Goal: Task Accomplishment & Management: Use online tool/utility

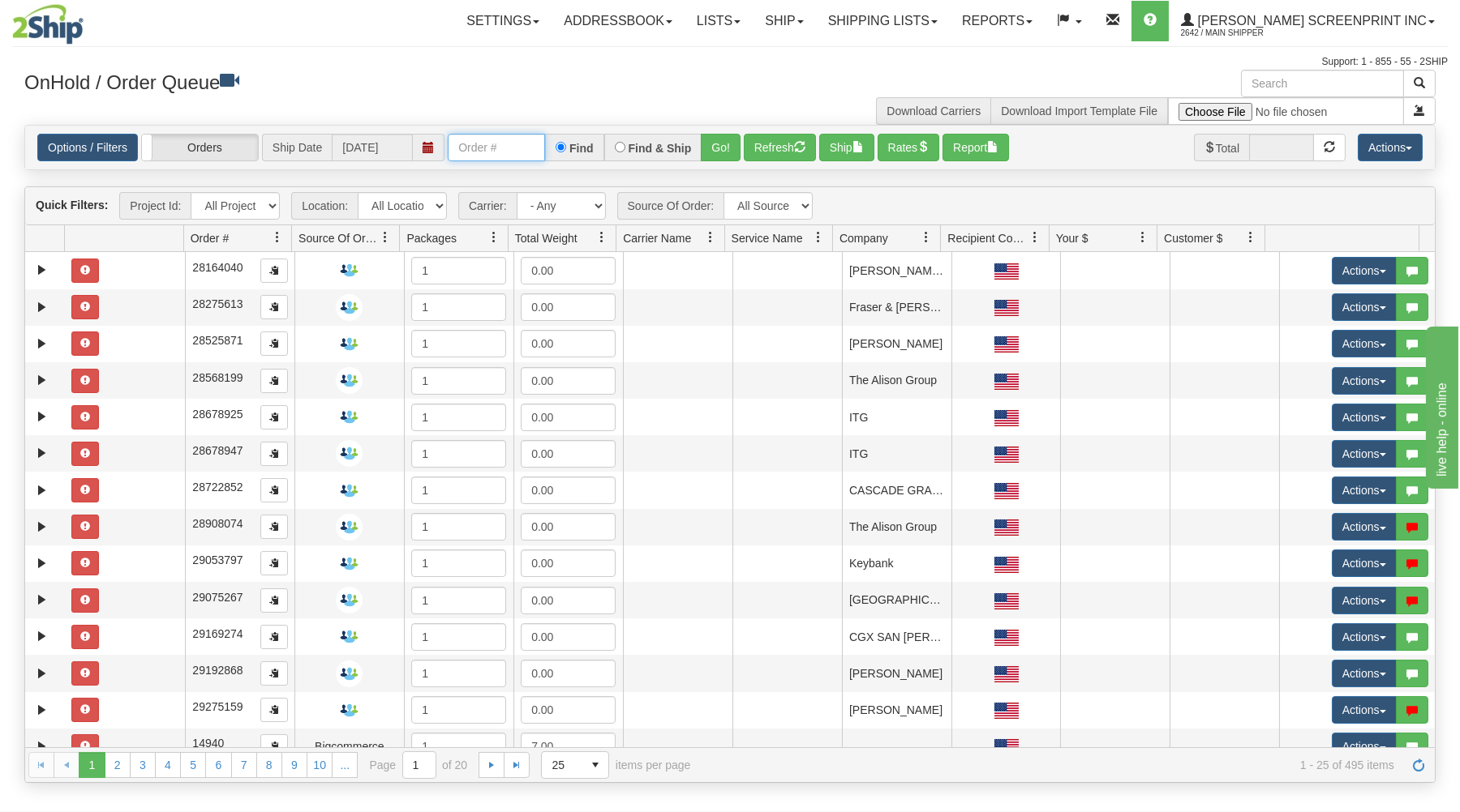
click at [525, 157] on input "text" at bounding box center [496, 147] width 98 height 27
type input "17155"
click at [721, 149] on button "Go!" at bounding box center [721, 147] width 40 height 27
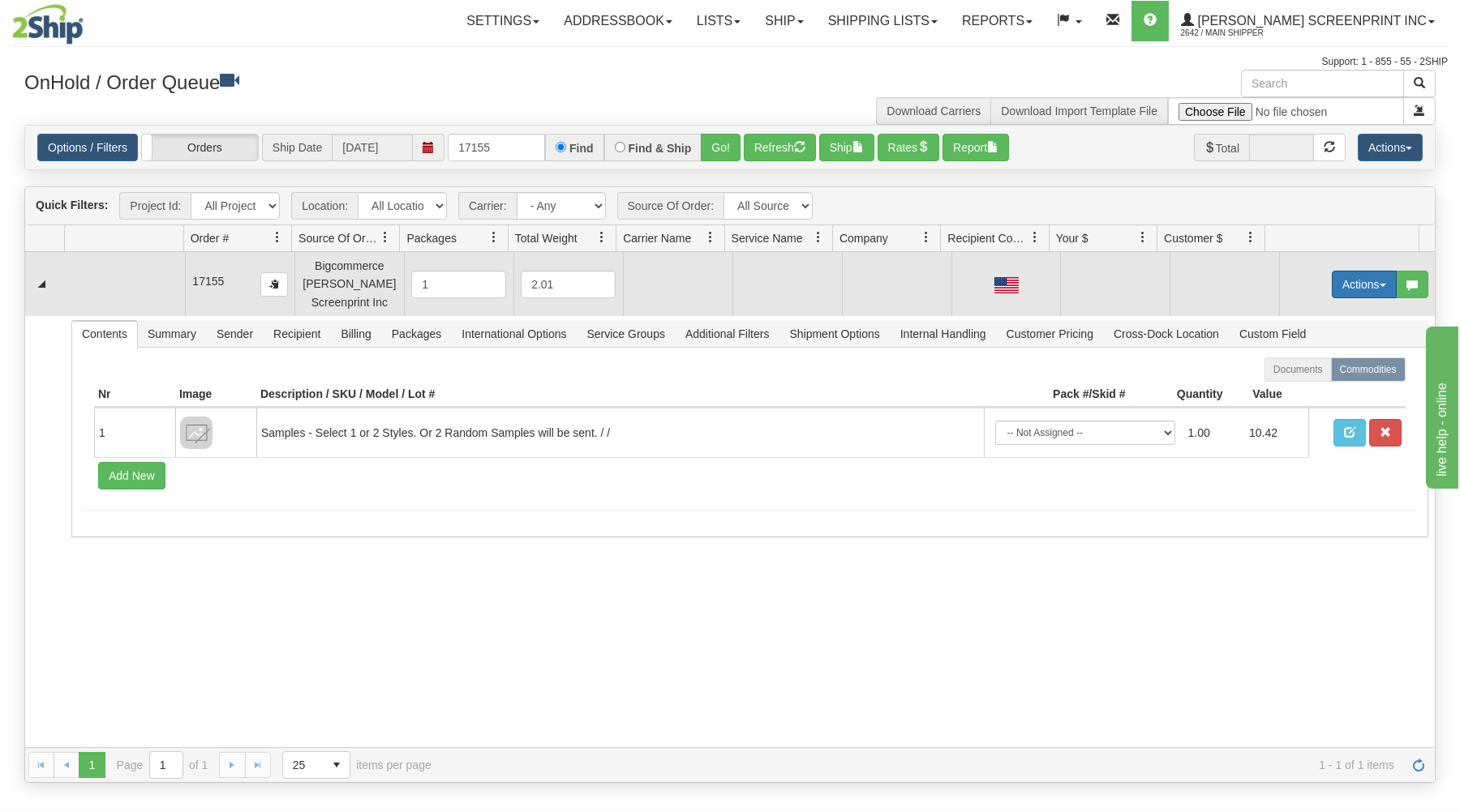
click at [1339, 290] on button "Actions" at bounding box center [1364, 284] width 64 height 27
click at [1283, 316] on span at bounding box center [1288, 315] width 11 height 11
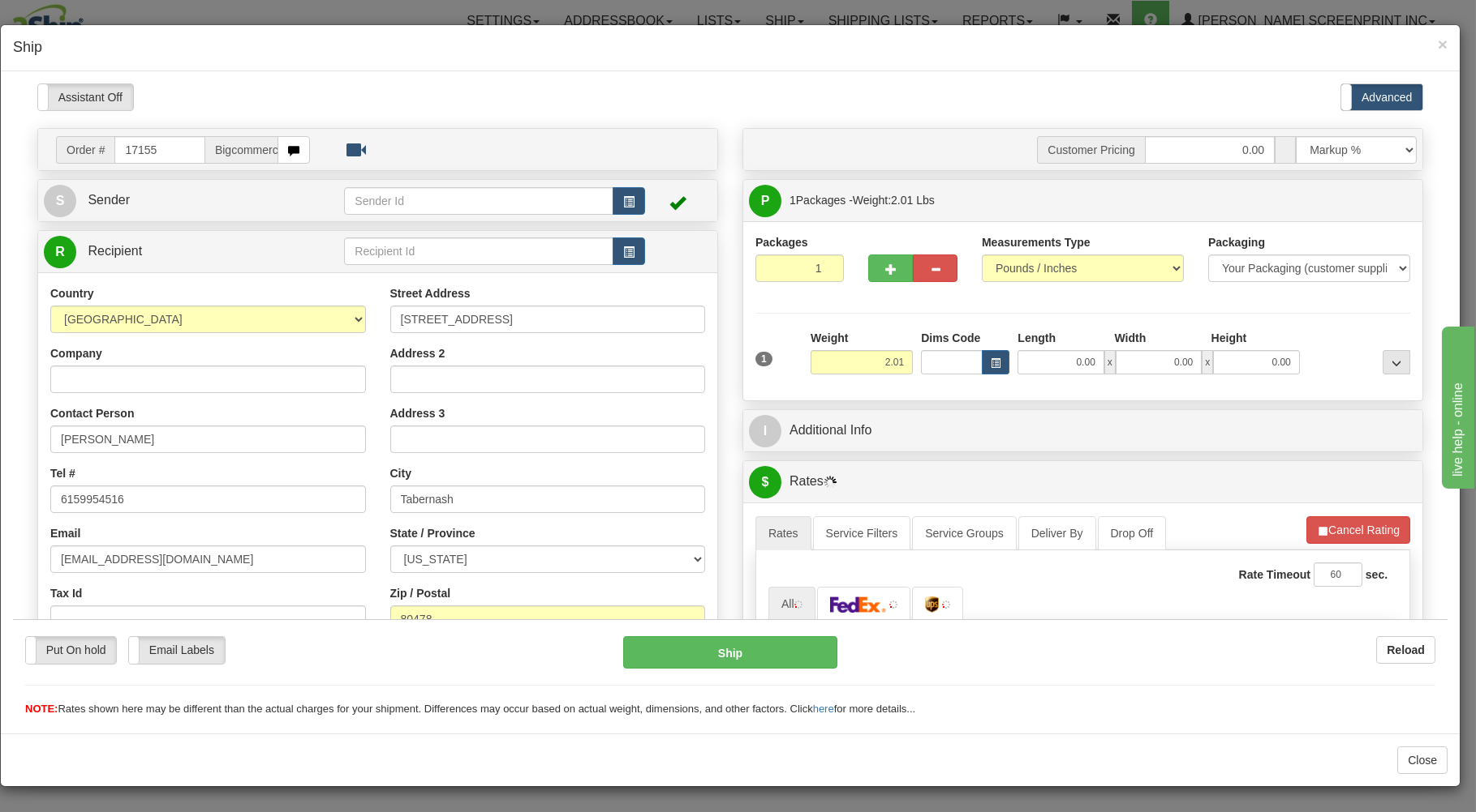
type input "1.40"
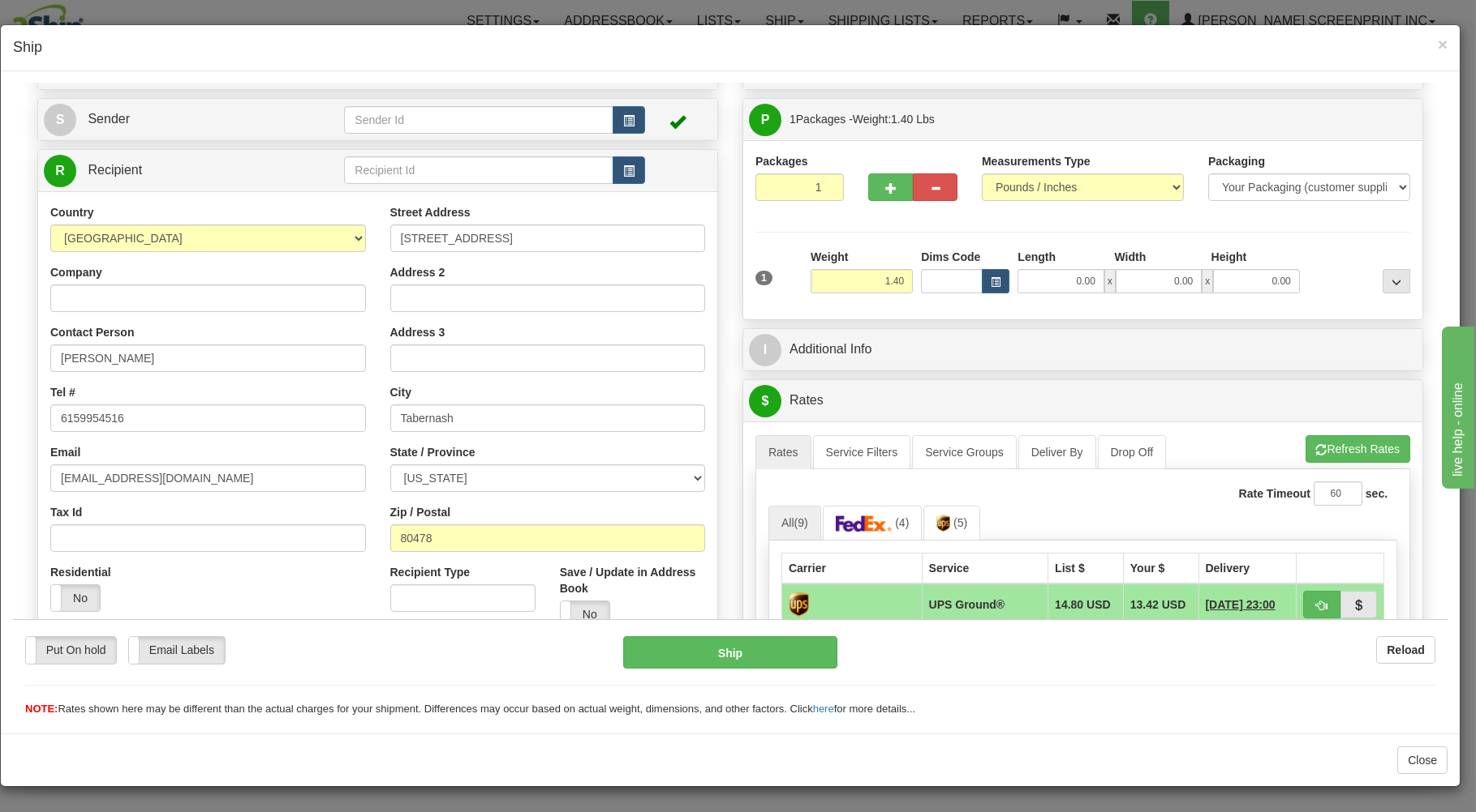
scroll to position [87, 0]
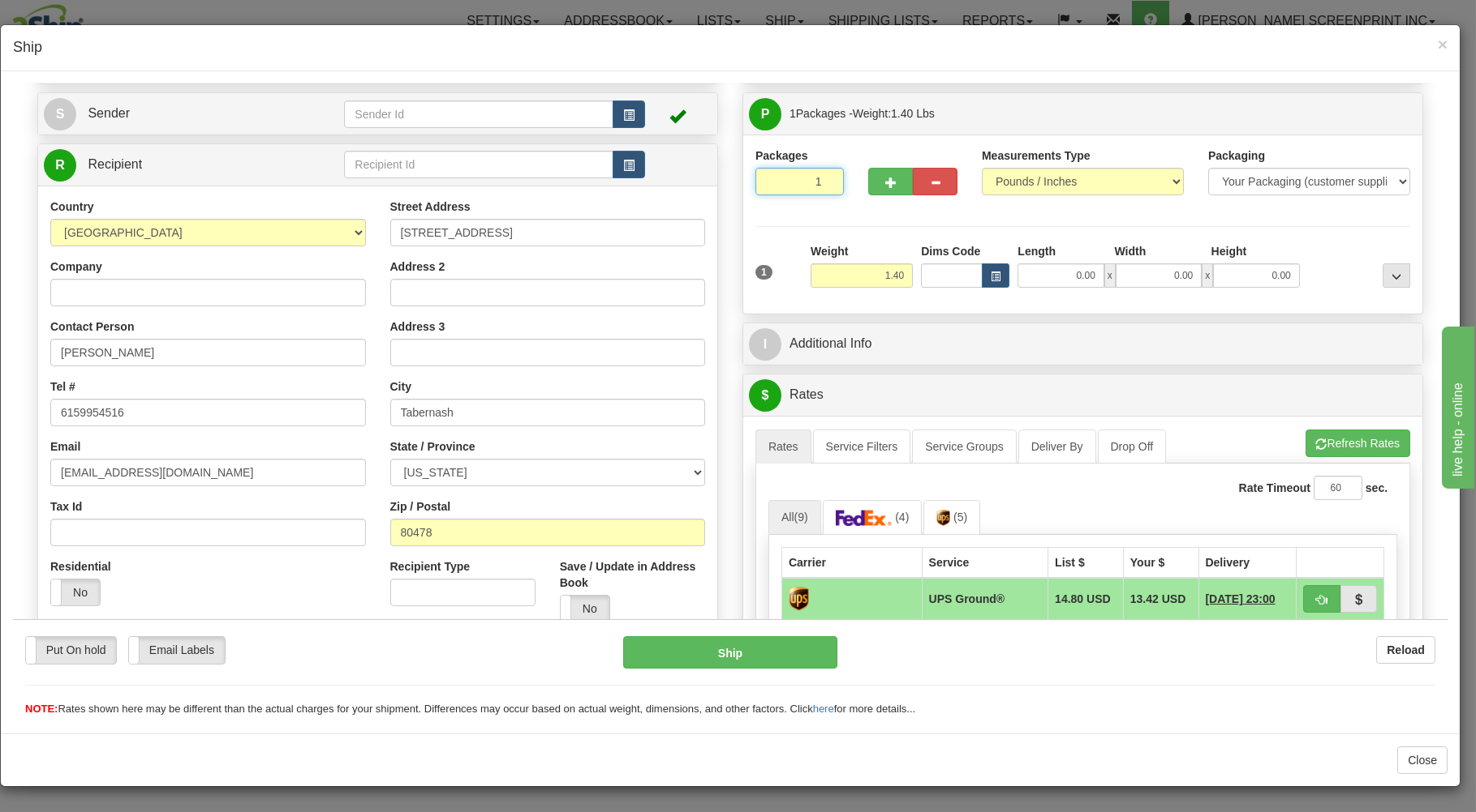
click at [785, 182] on input "1" at bounding box center [799, 180] width 88 height 27
drag, startPoint x: 868, startPoint y: 275, endPoint x: 887, endPoint y: 277, distance: 19.1
click at [885, 277] on input "1.40" at bounding box center [862, 275] width 102 height 25
click at [1051, 276] on input "0.00" at bounding box center [1060, 275] width 86 height 25
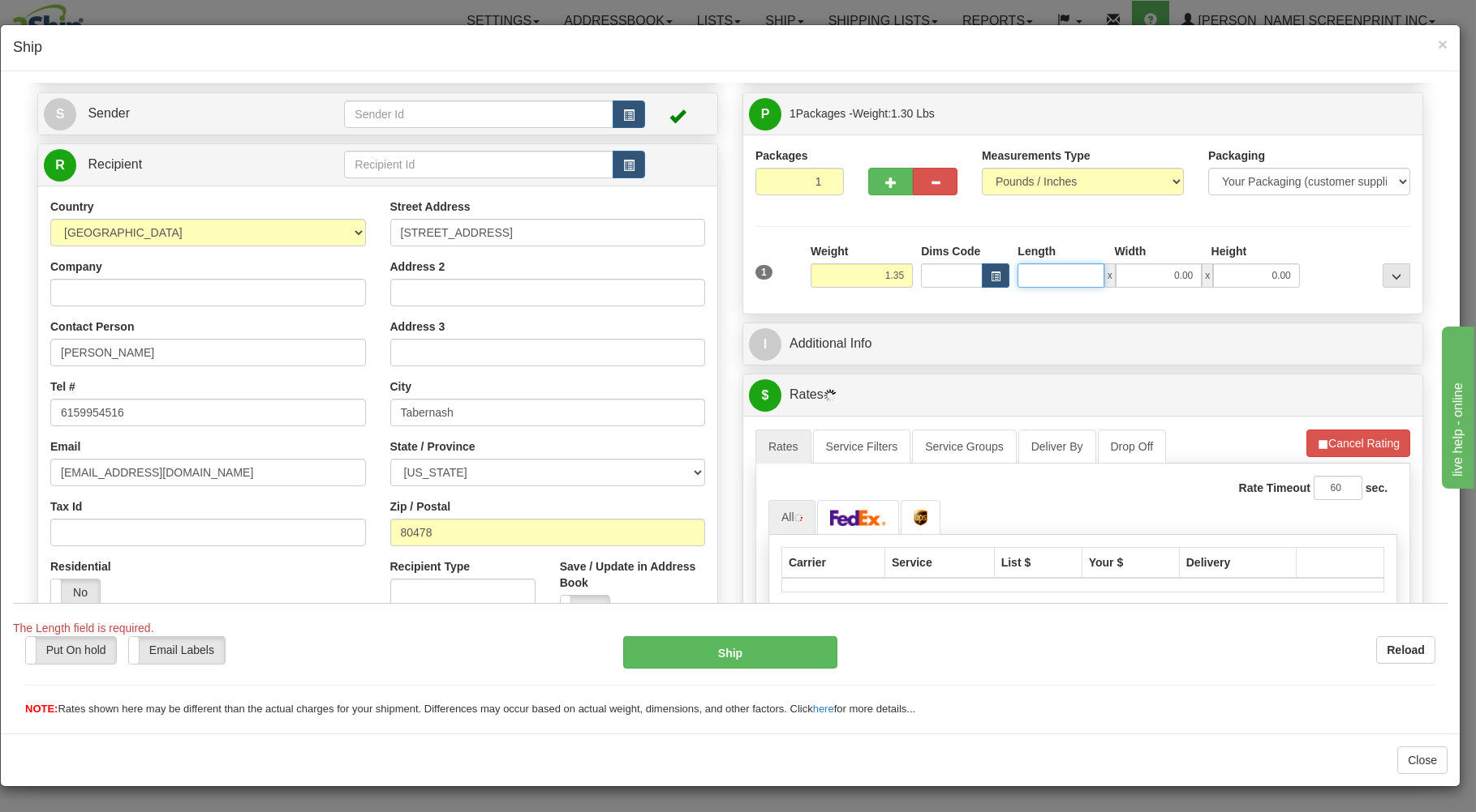
type input "1.40"
type input "28.00"
click at [1178, 271] on input "0.00" at bounding box center [1158, 275] width 86 height 25
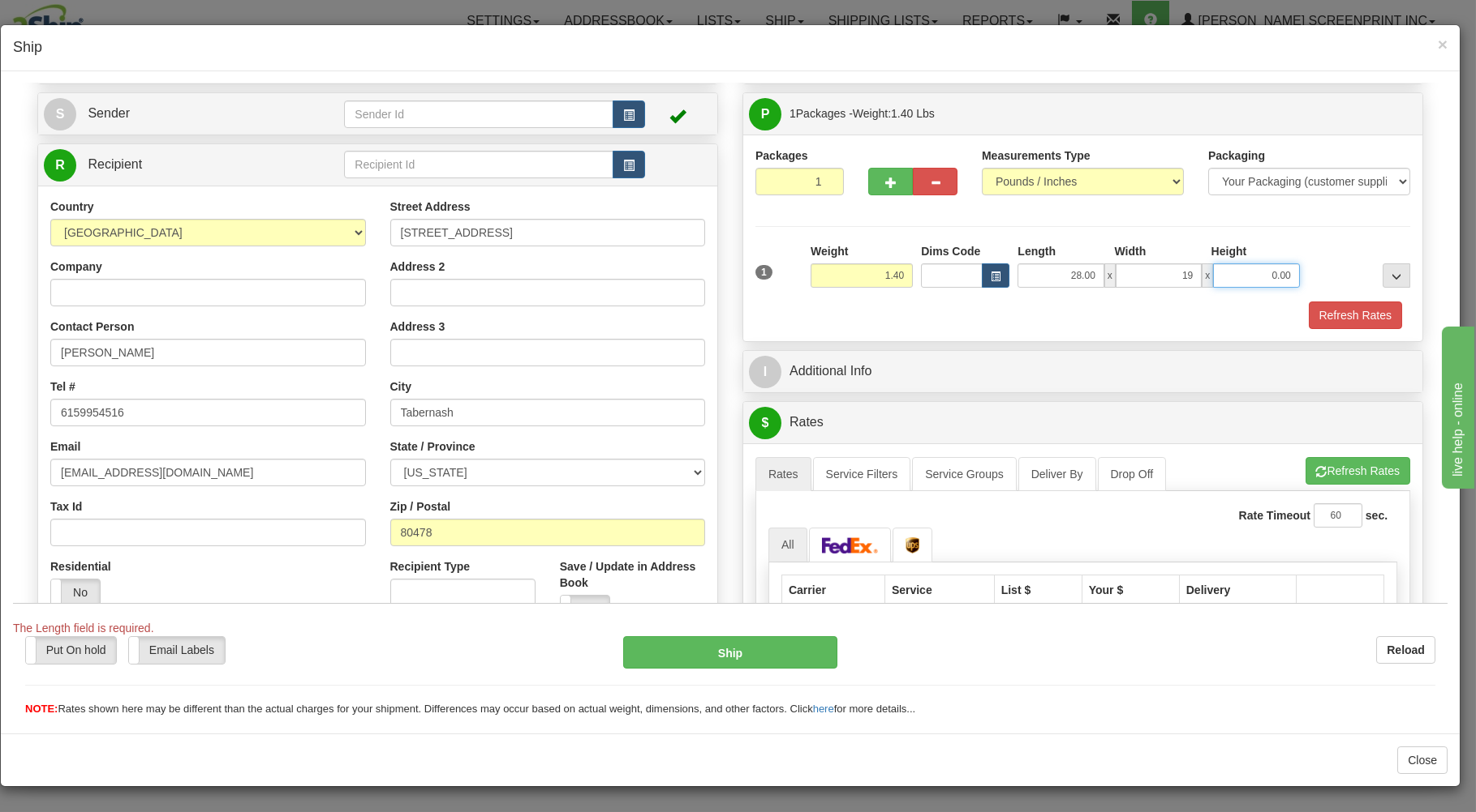
type input "19.00"
click at [1250, 284] on input "0.00" at bounding box center [1255, 275] width 86 height 25
type input "1.00"
click at [1330, 311] on button "Refresh Rates" at bounding box center [1355, 314] width 93 height 27
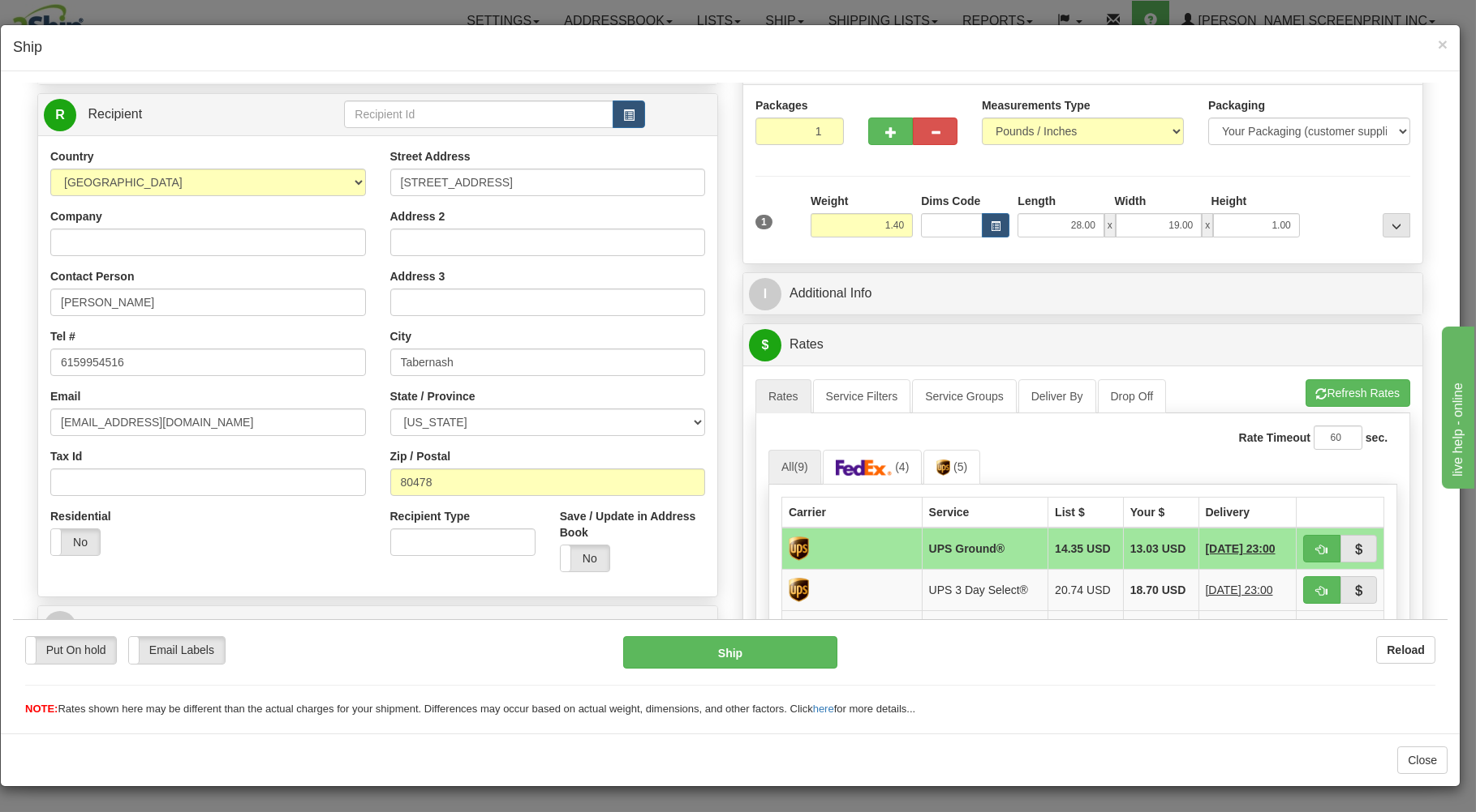
scroll to position [118, 0]
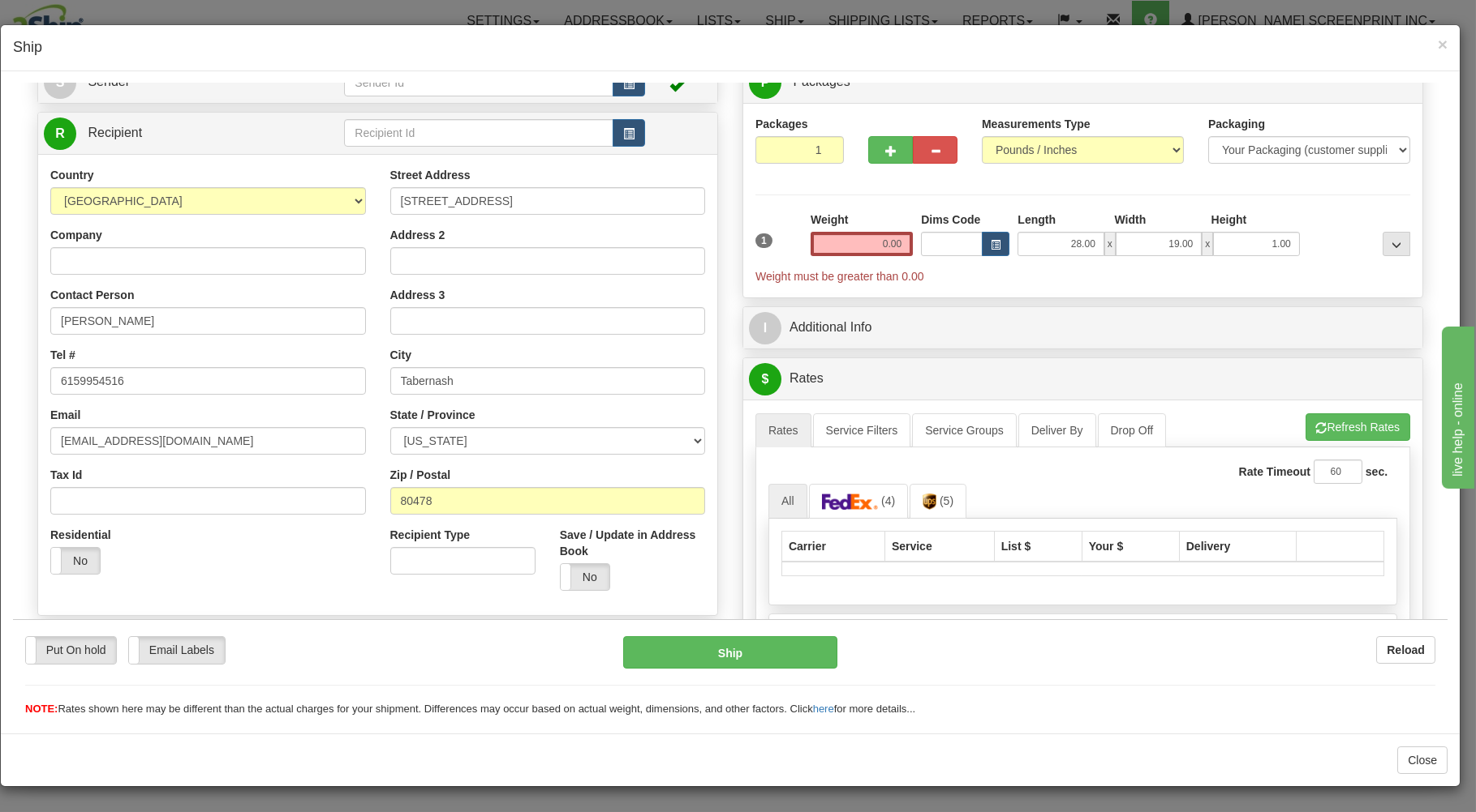
type input "1.40"
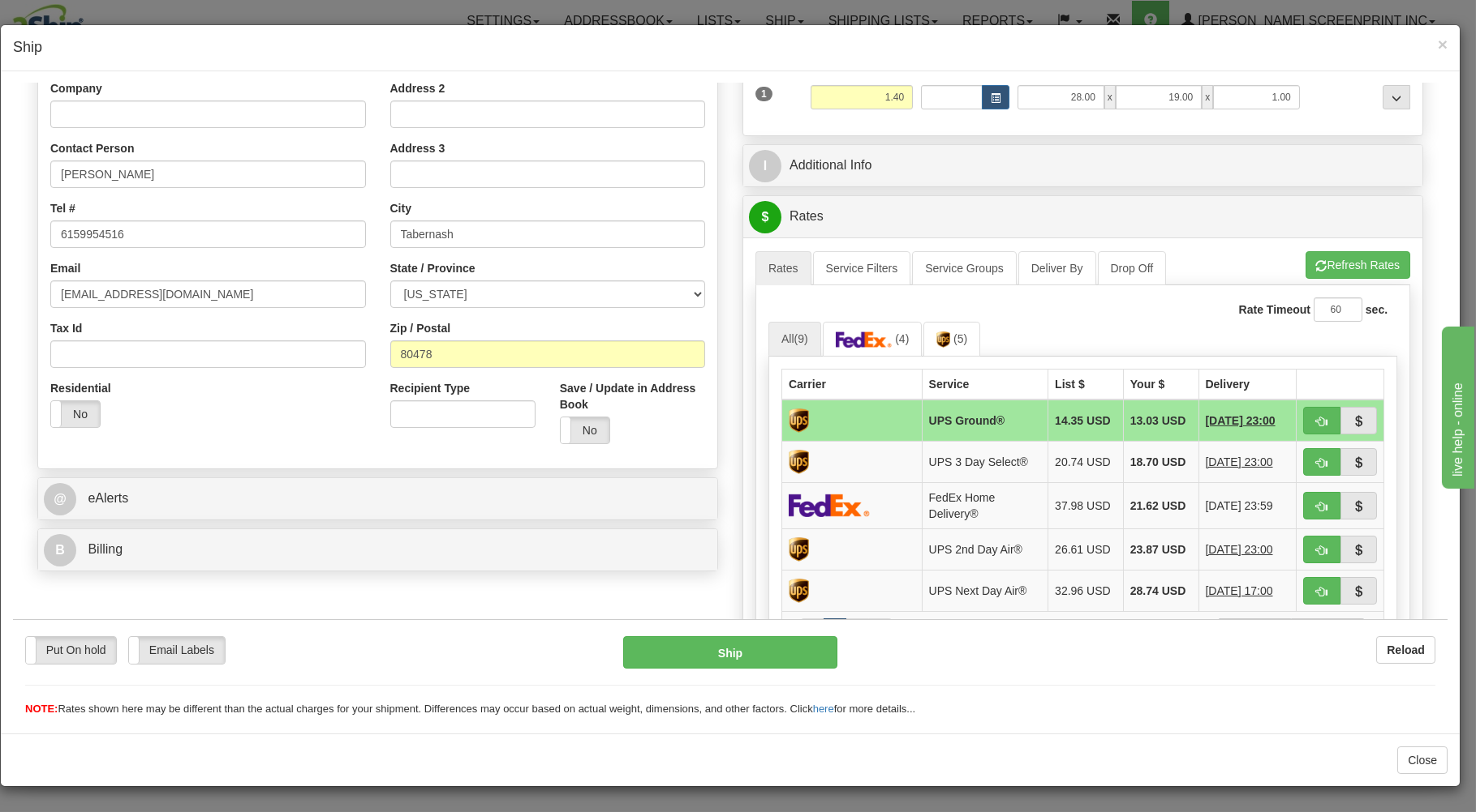
scroll to position [292, 0]
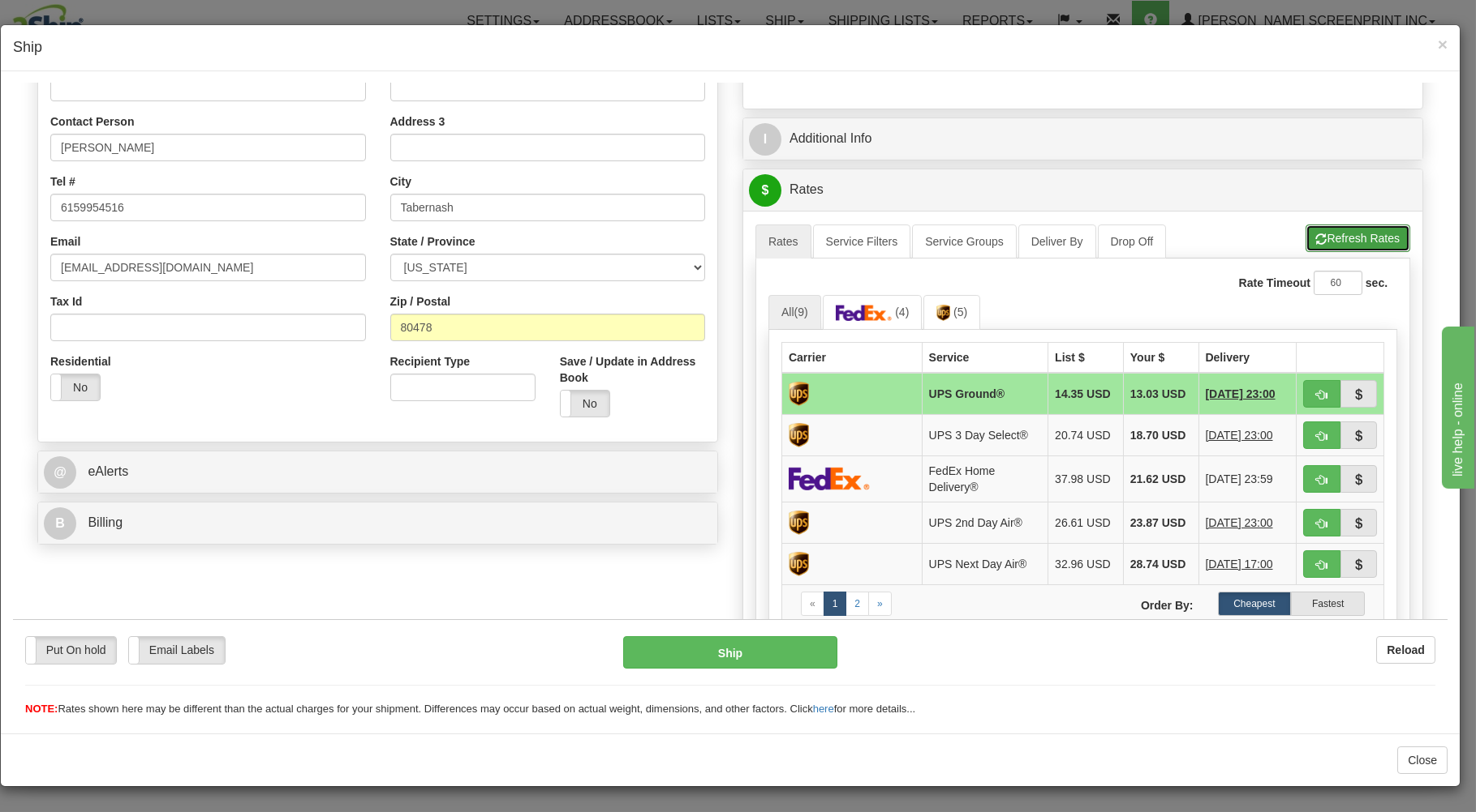
click at [1351, 243] on button "Refresh Rates" at bounding box center [1358, 237] width 104 height 27
click at [856, 239] on link "Service Filters" at bounding box center [862, 241] width 99 height 34
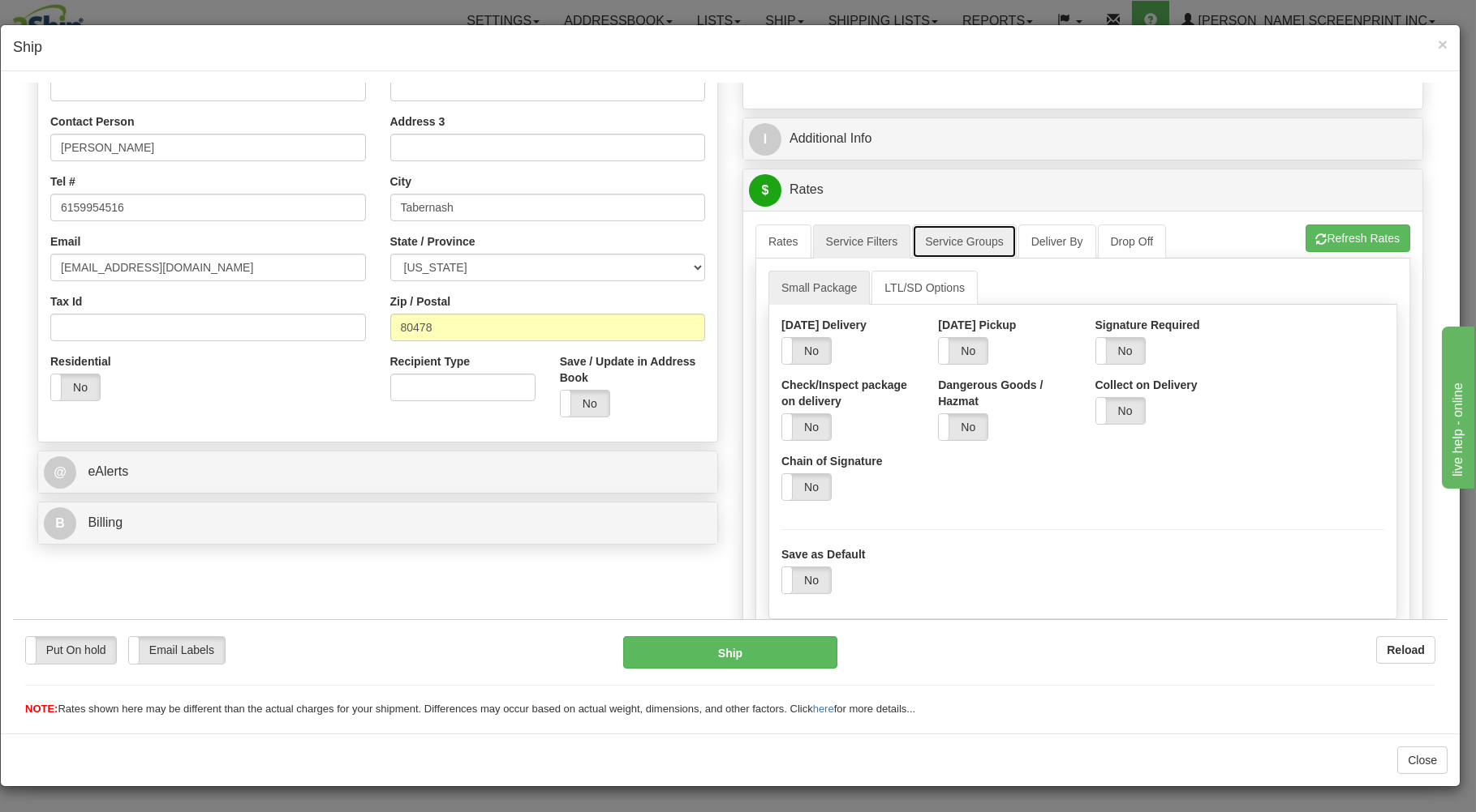
click at [936, 243] on link "Service Groups" at bounding box center [964, 241] width 104 height 34
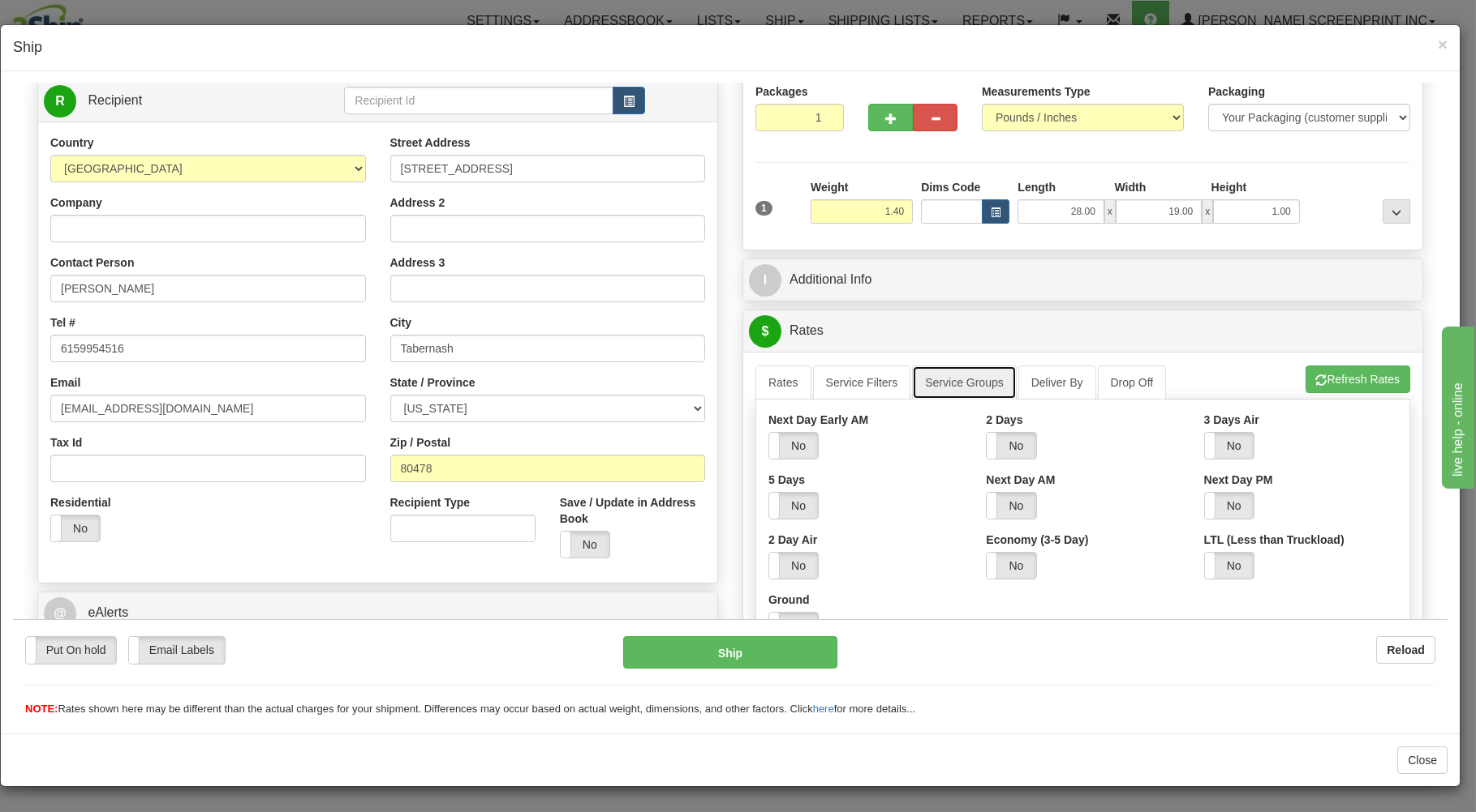
scroll to position [143, 0]
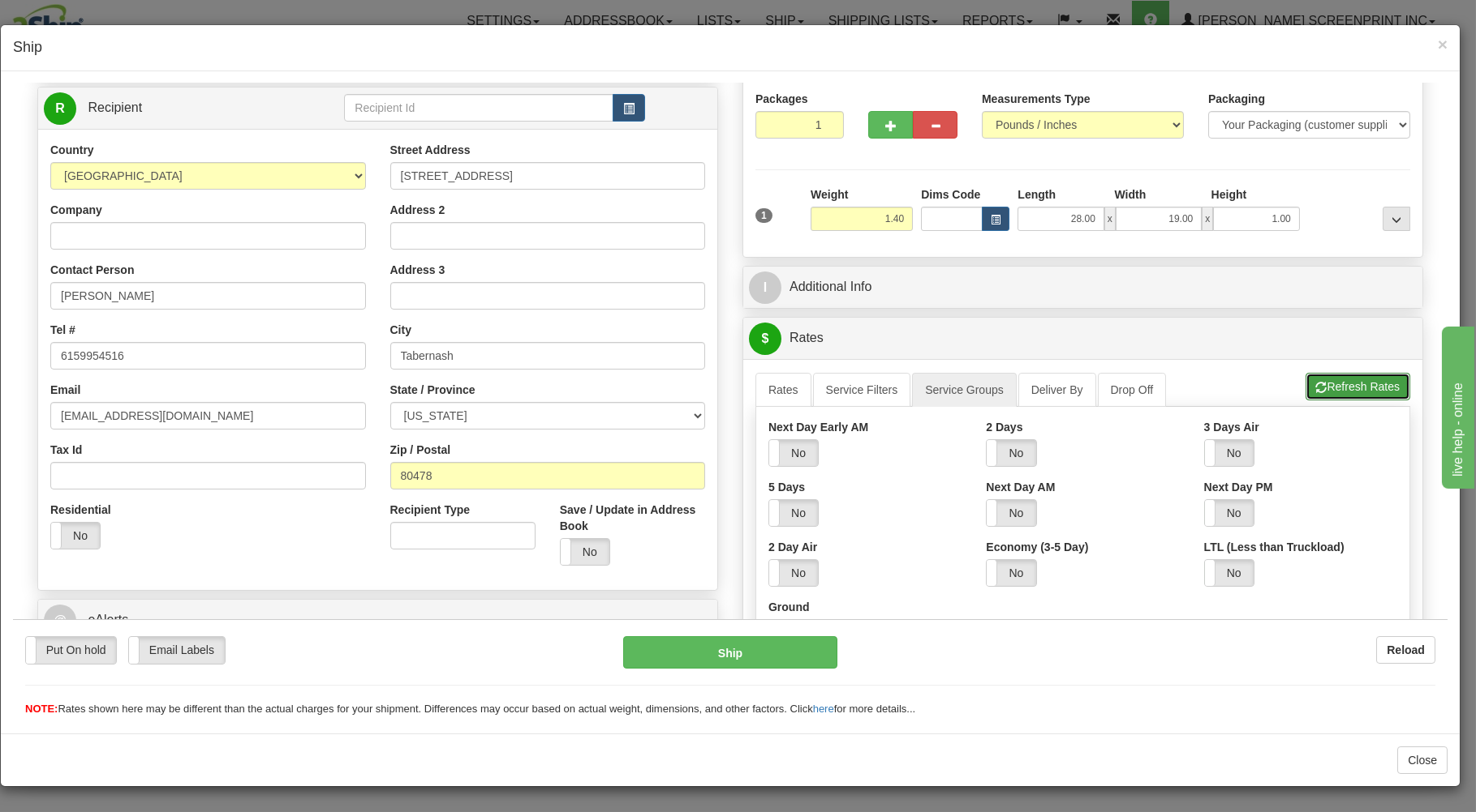
click at [1341, 389] on button "Refresh Rates" at bounding box center [1358, 386] width 104 height 27
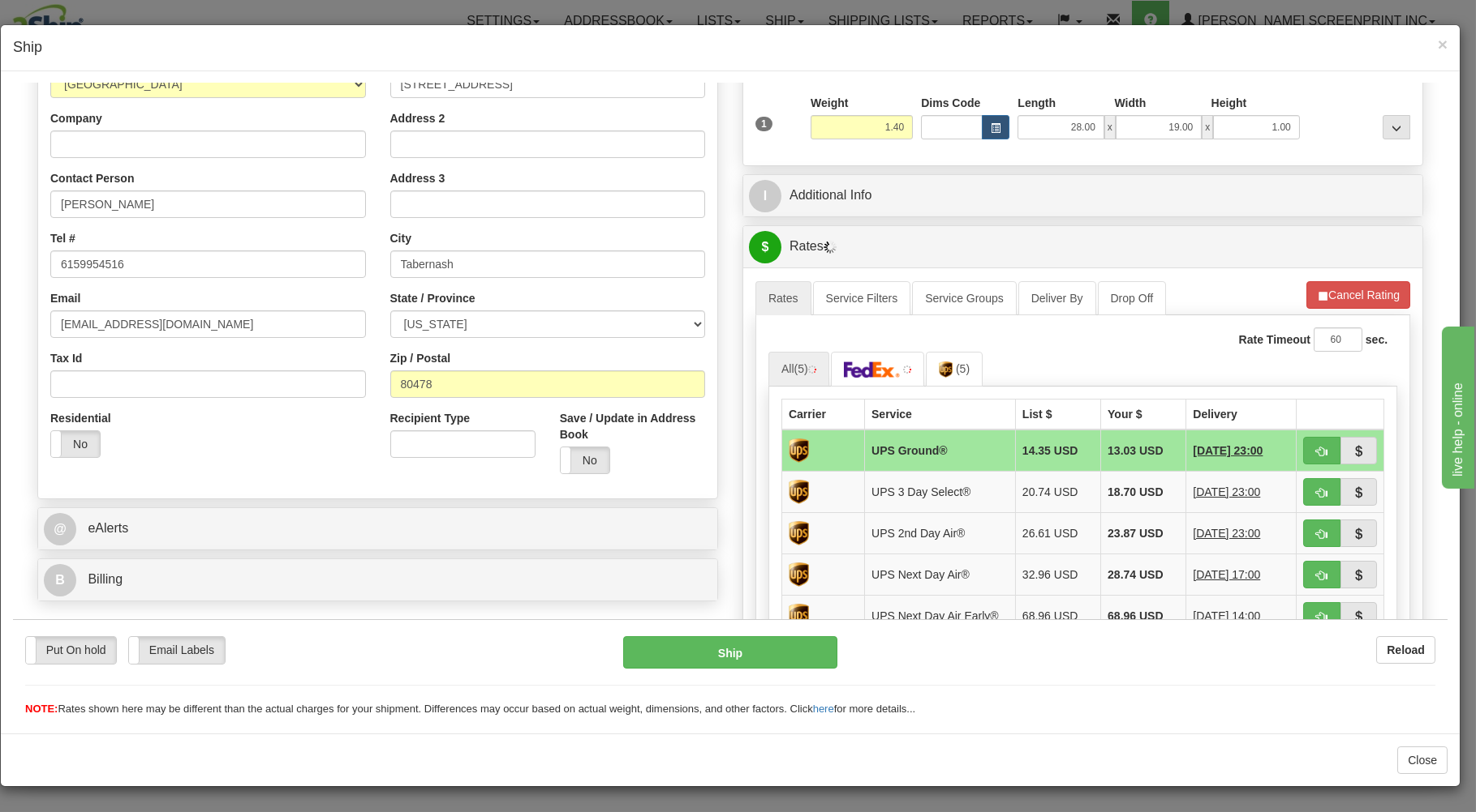
scroll to position [292, 0]
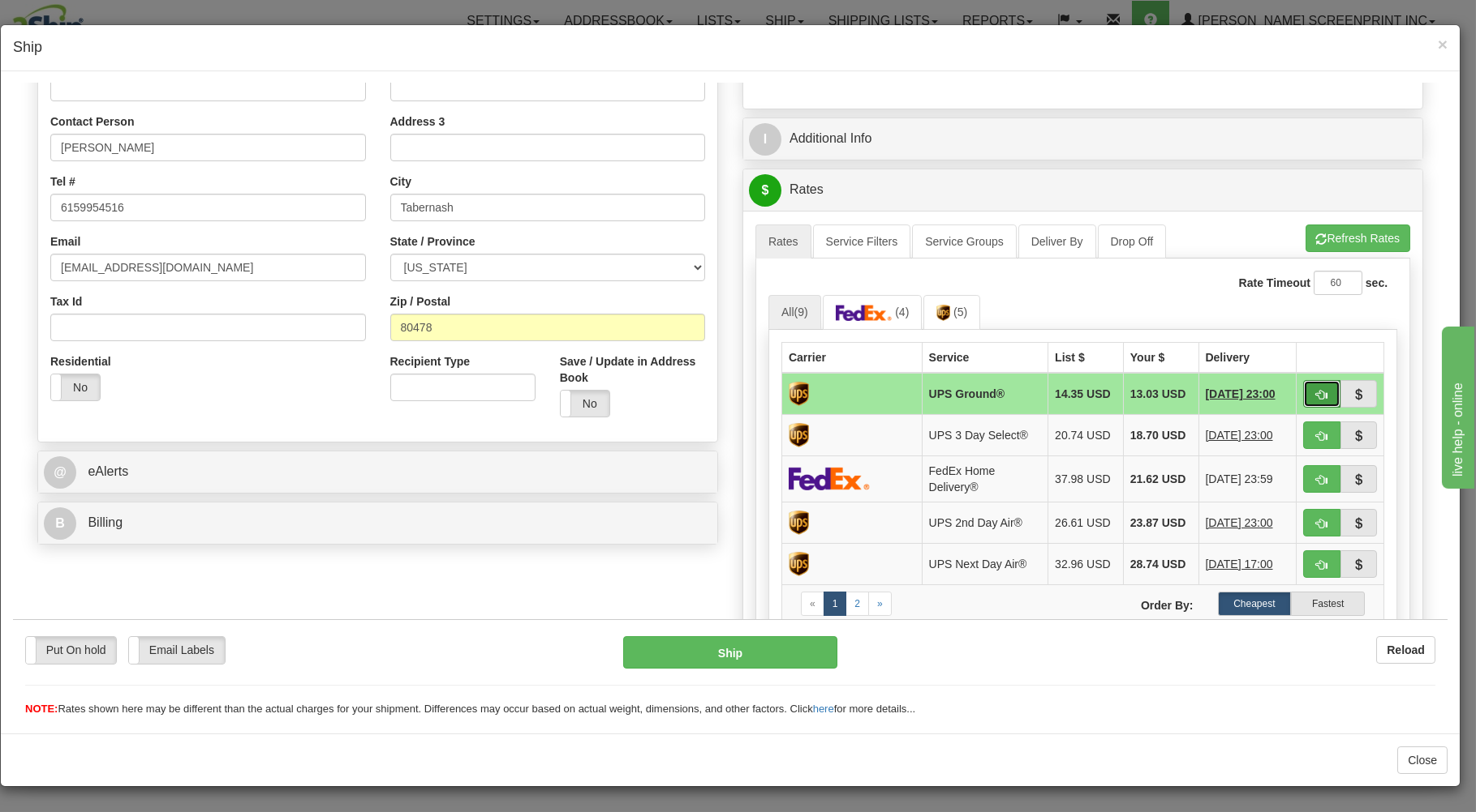
click at [1316, 389] on span "button" at bounding box center [1321, 394] width 11 height 10
type input "03"
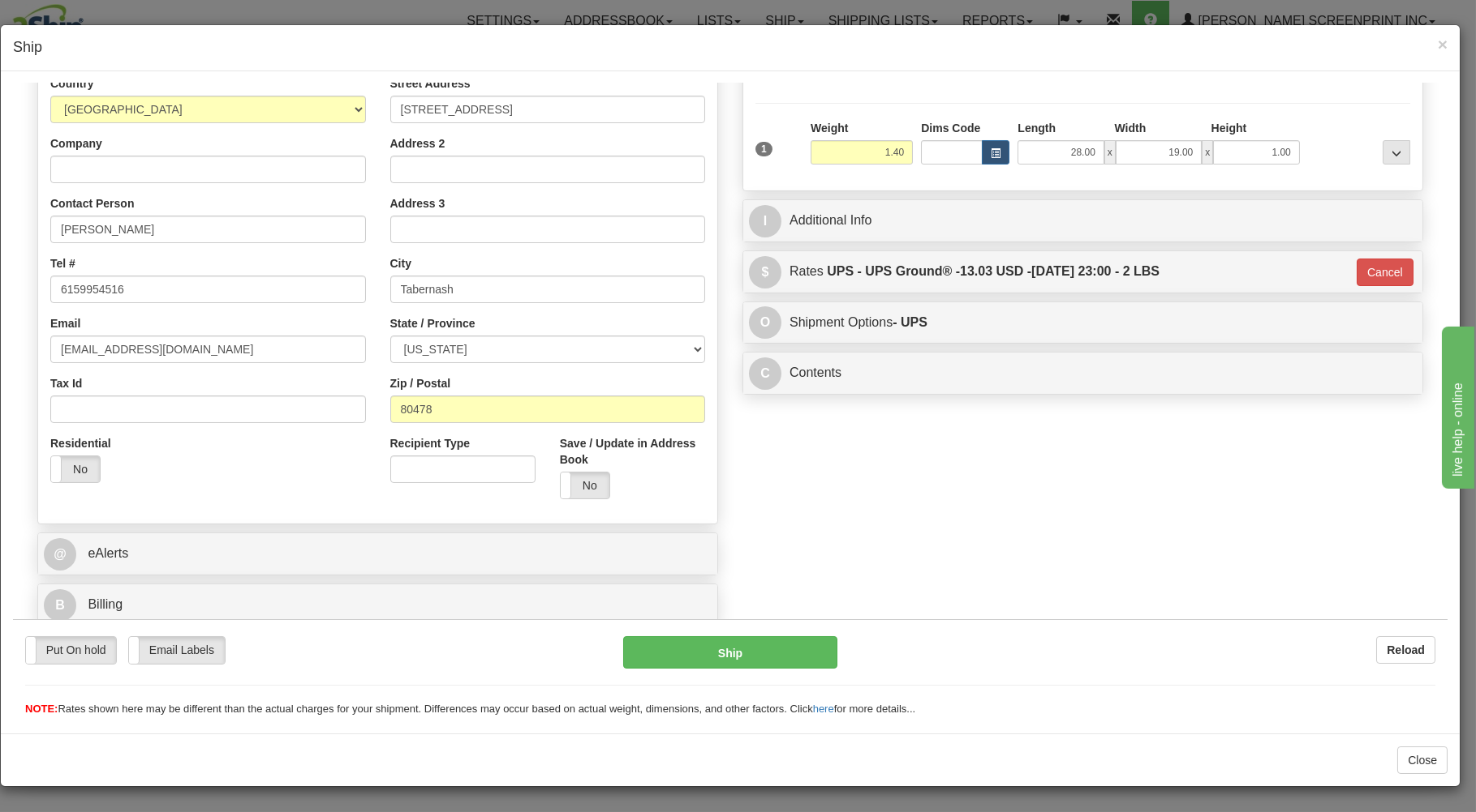
scroll to position [213, 0]
click at [735, 655] on button "Ship" at bounding box center [730, 652] width 215 height 32
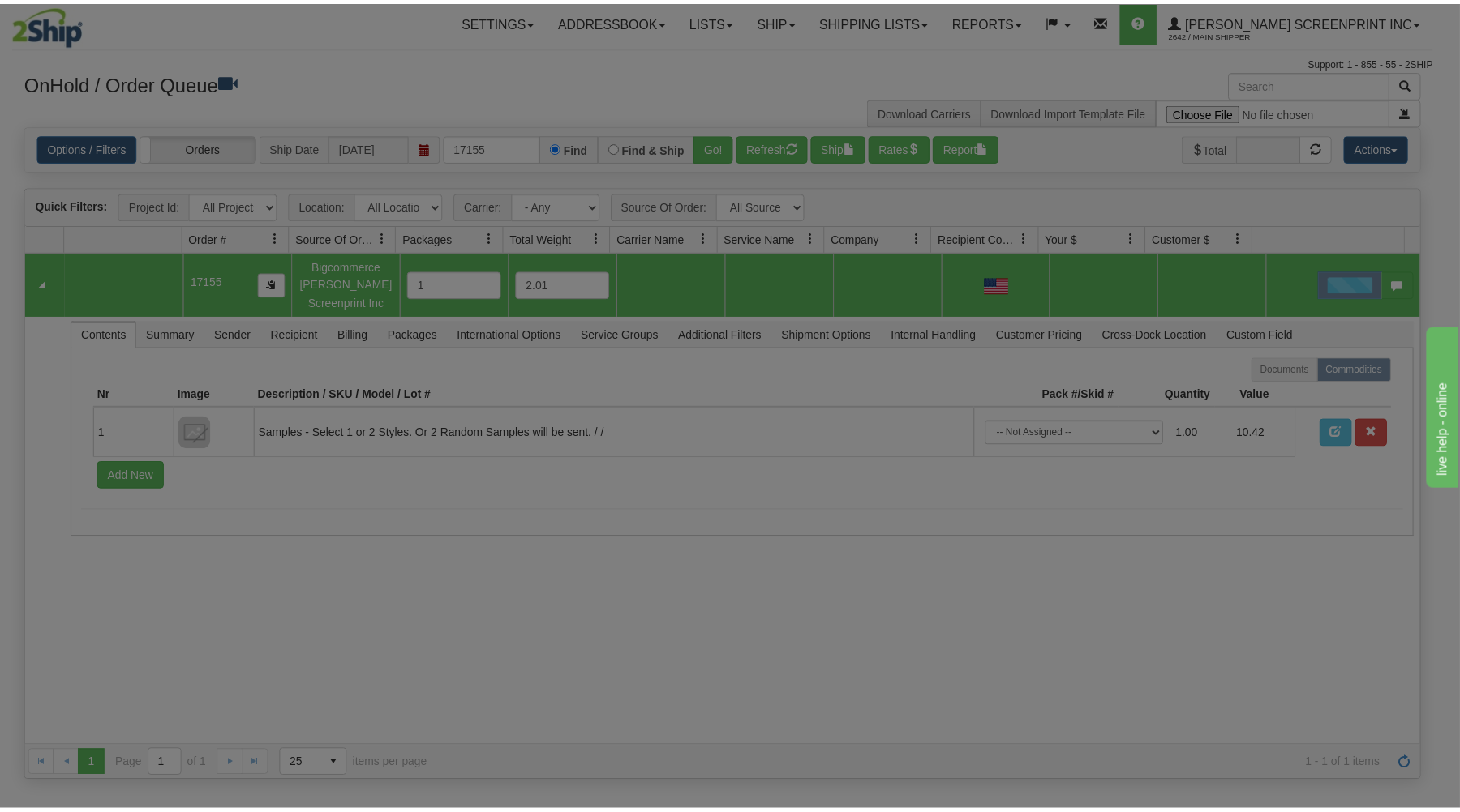
scroll to position [0, 0]
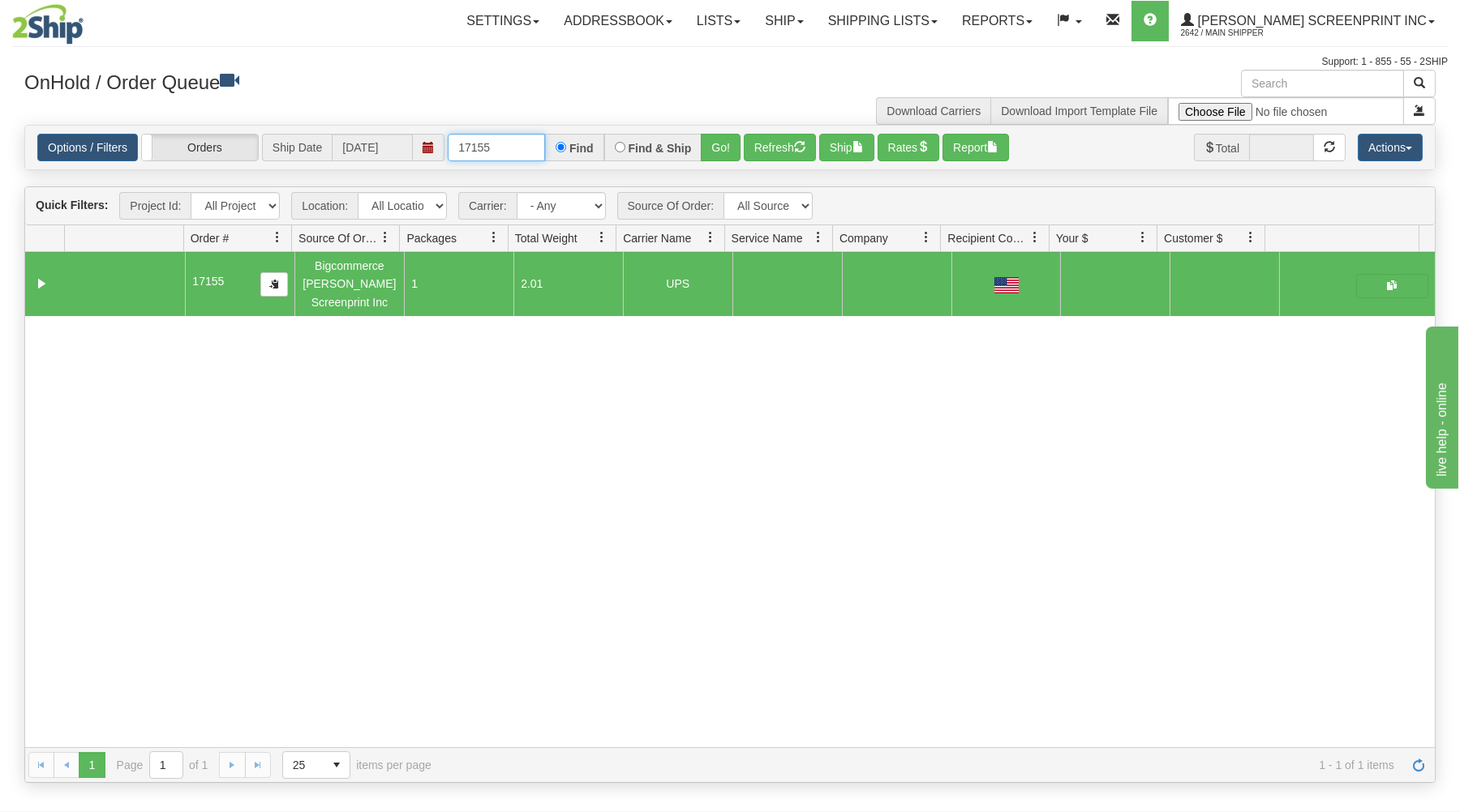
click at [510, 153] on input "17155" at bounding box center [496, 147] width 98 height 27
type input "1"
click at [397, 64] on div "Support: 1 - 855 - 55 - 2SHIP" at bounding box center [730, 62] width 1436 height 14
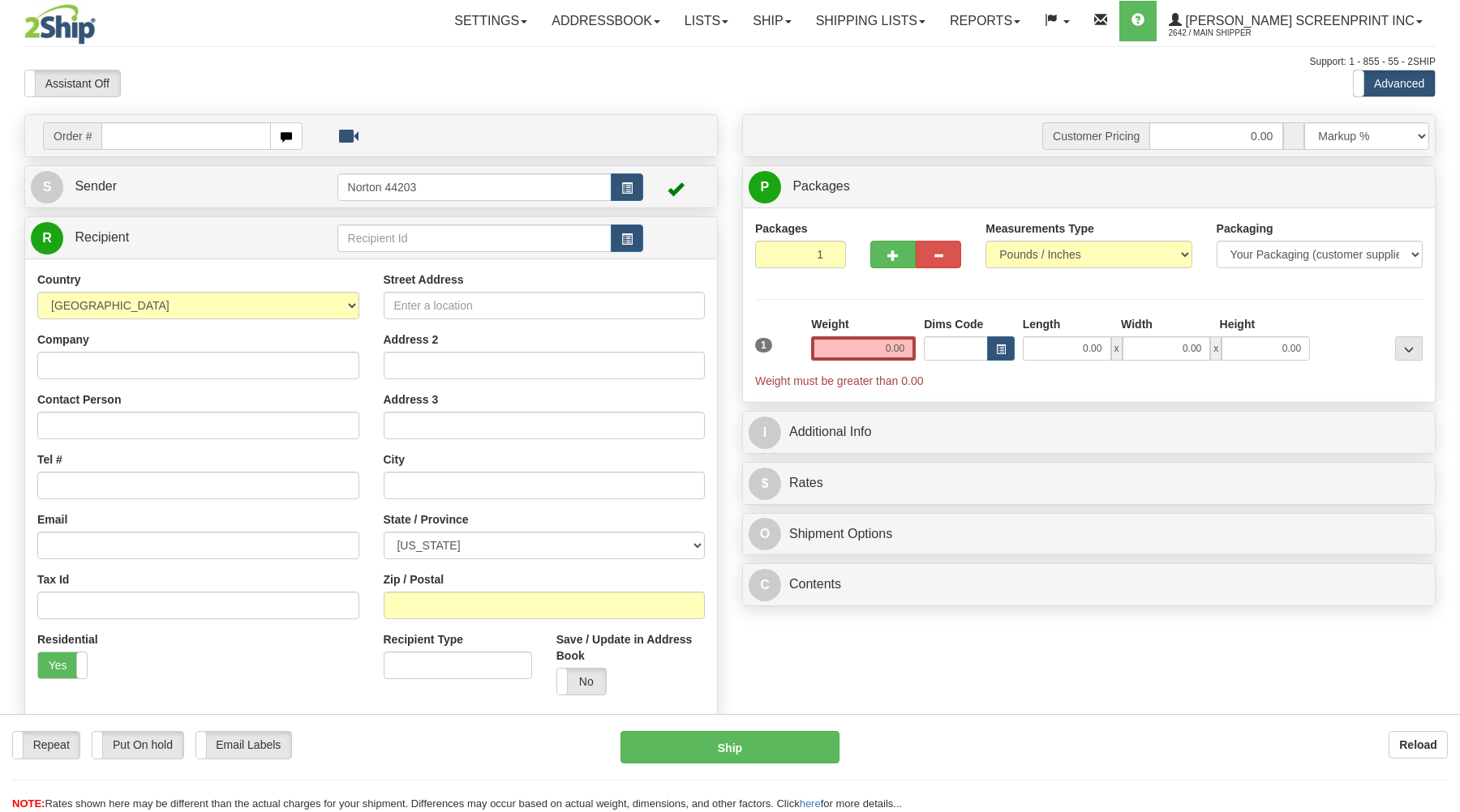
click at [116, 133] on input "text" at bounding box center [186, 135] width 169 height 27
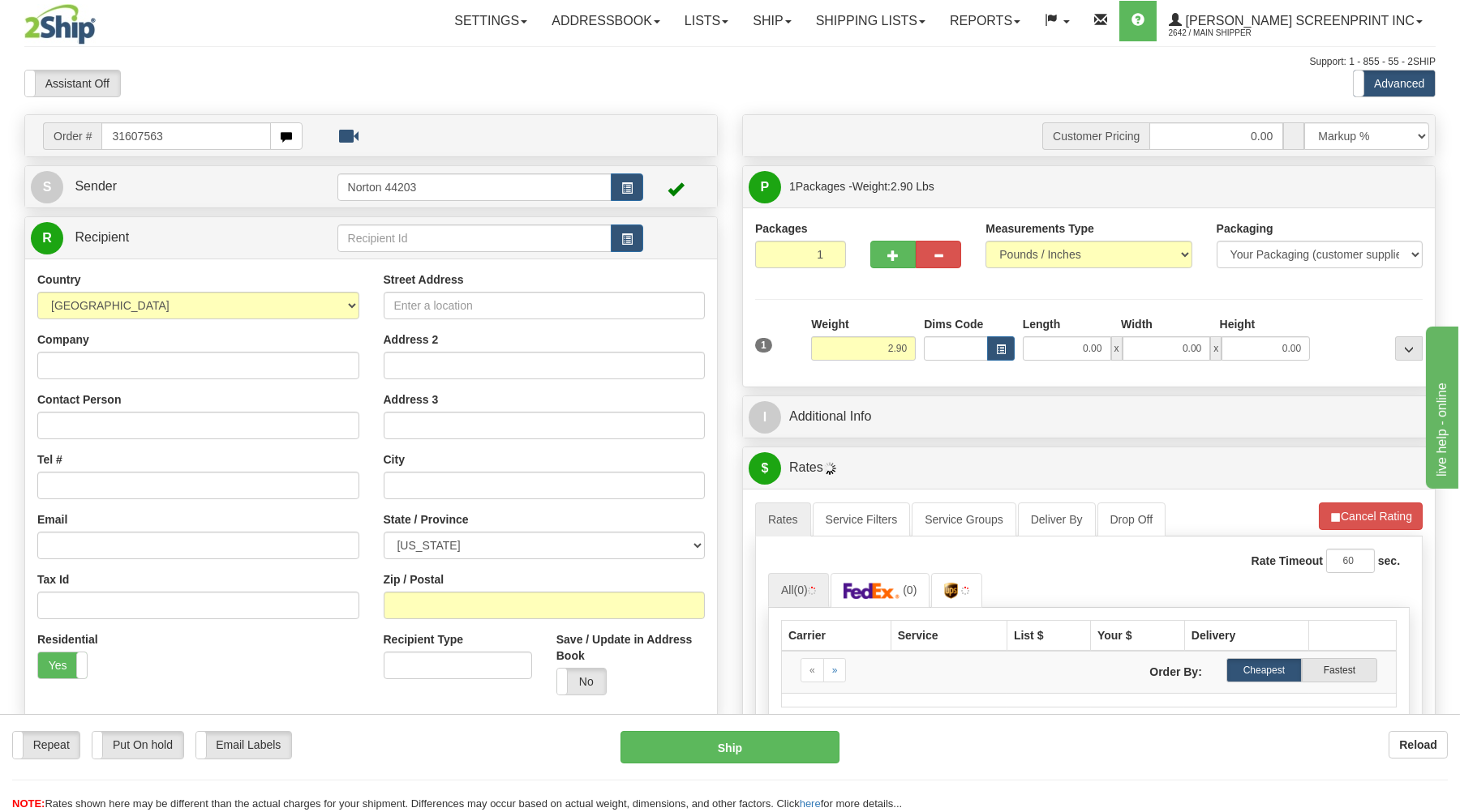
type input "31607563"
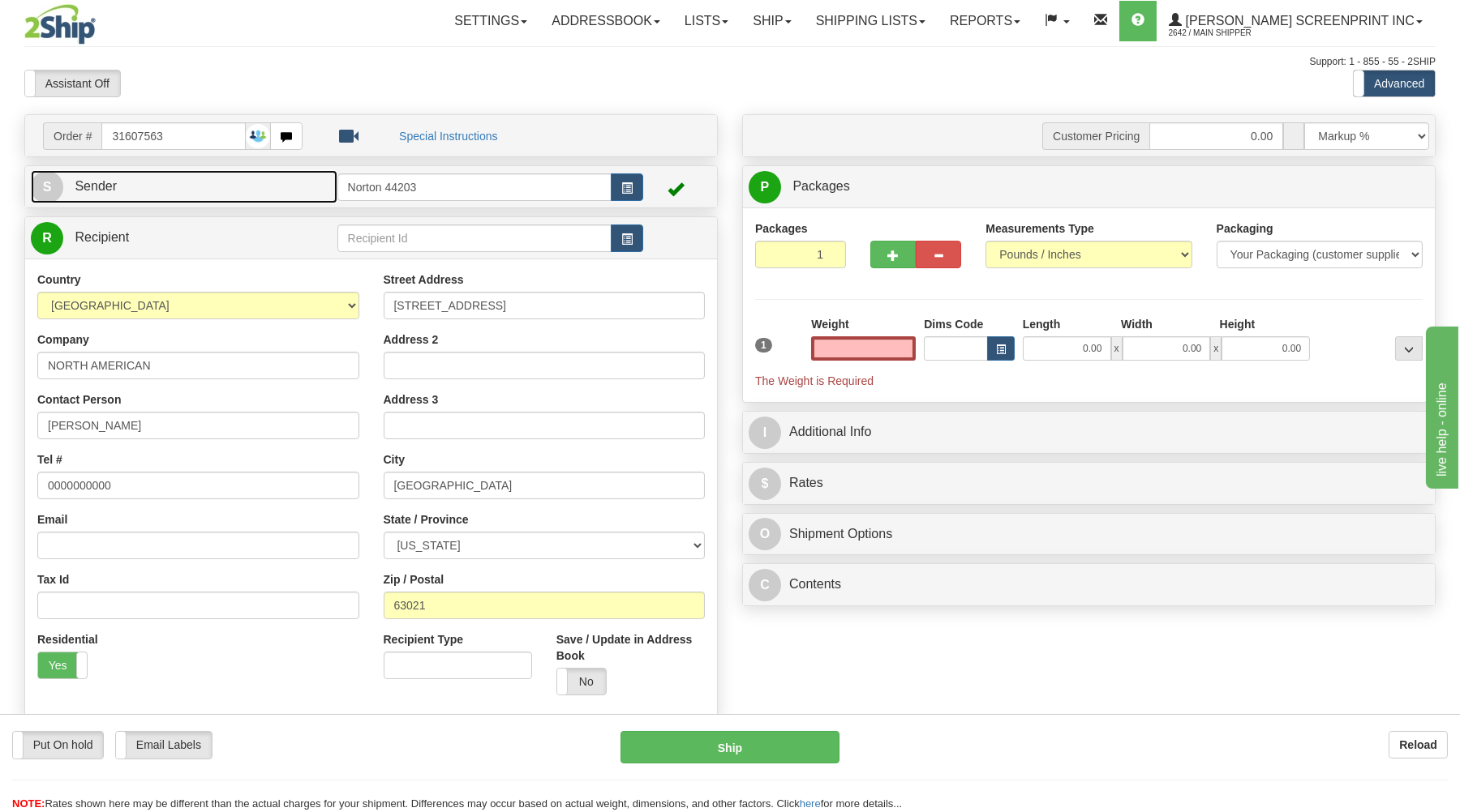
type input "0.00"
click at [268, 193] on link "S Sender" at bounding box center [184, 187] width 306 height 33
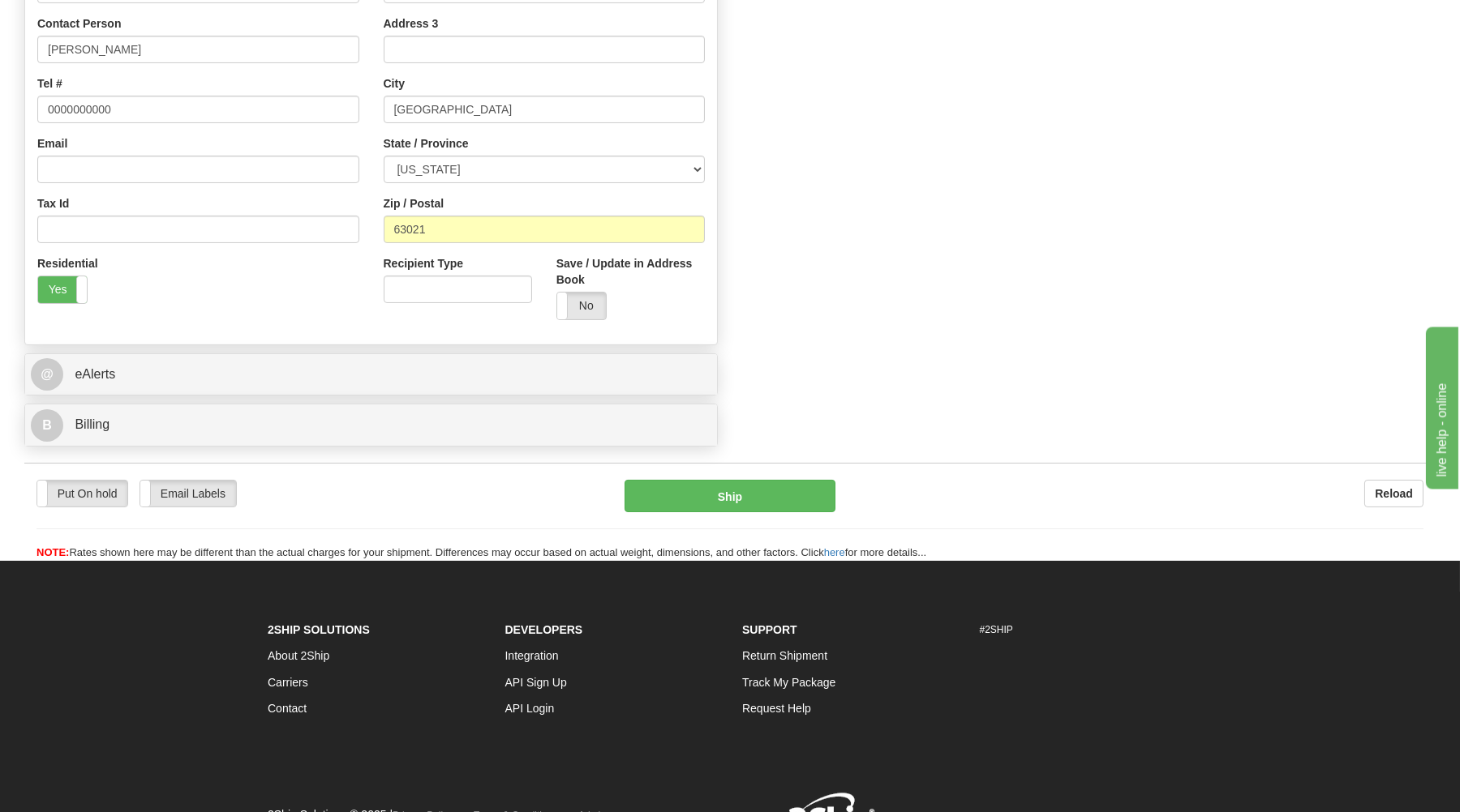
scroll to position [869, 0]
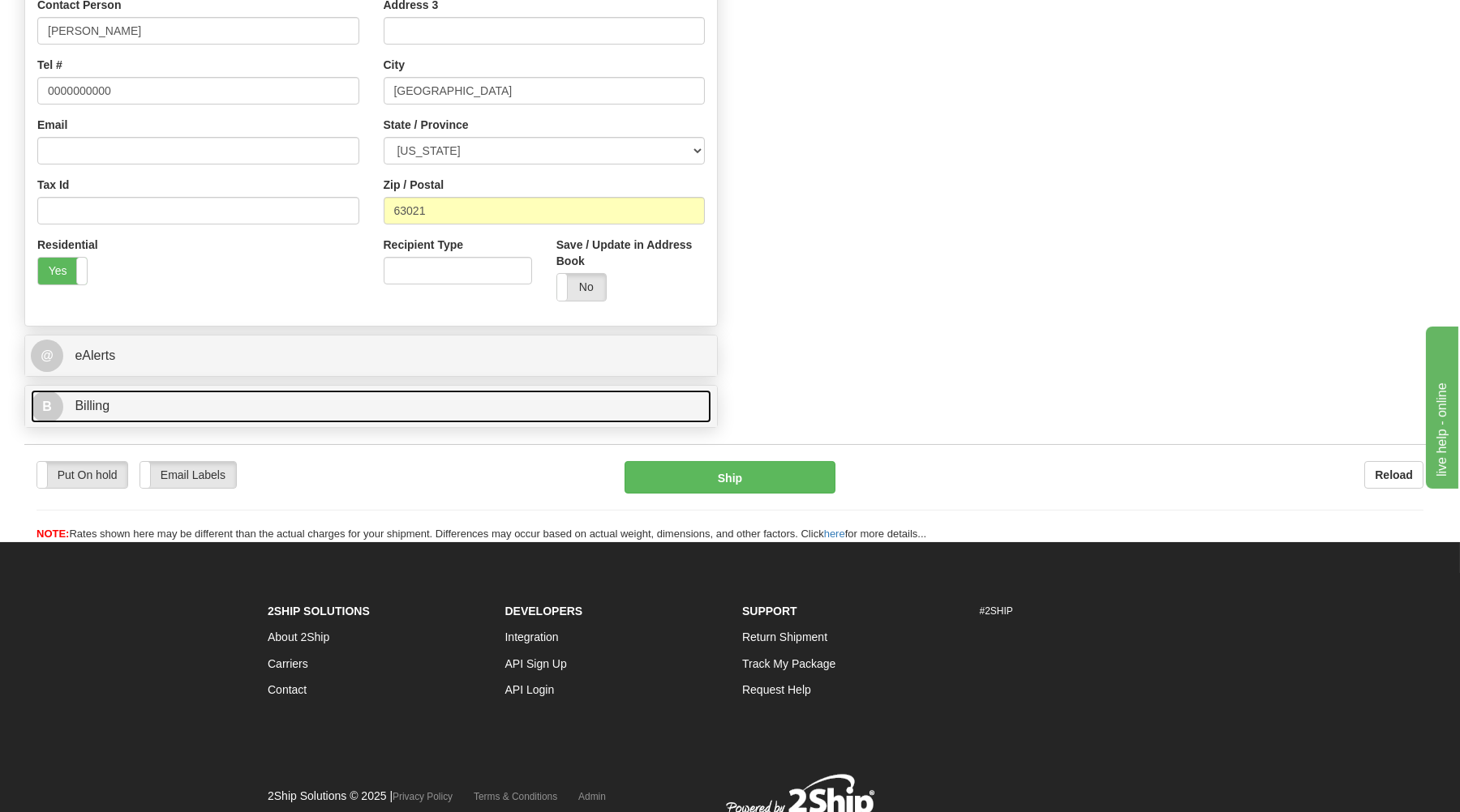
click at [203, 412] on link "B Billing" at bounding box center [372, 406] width 681 height 33
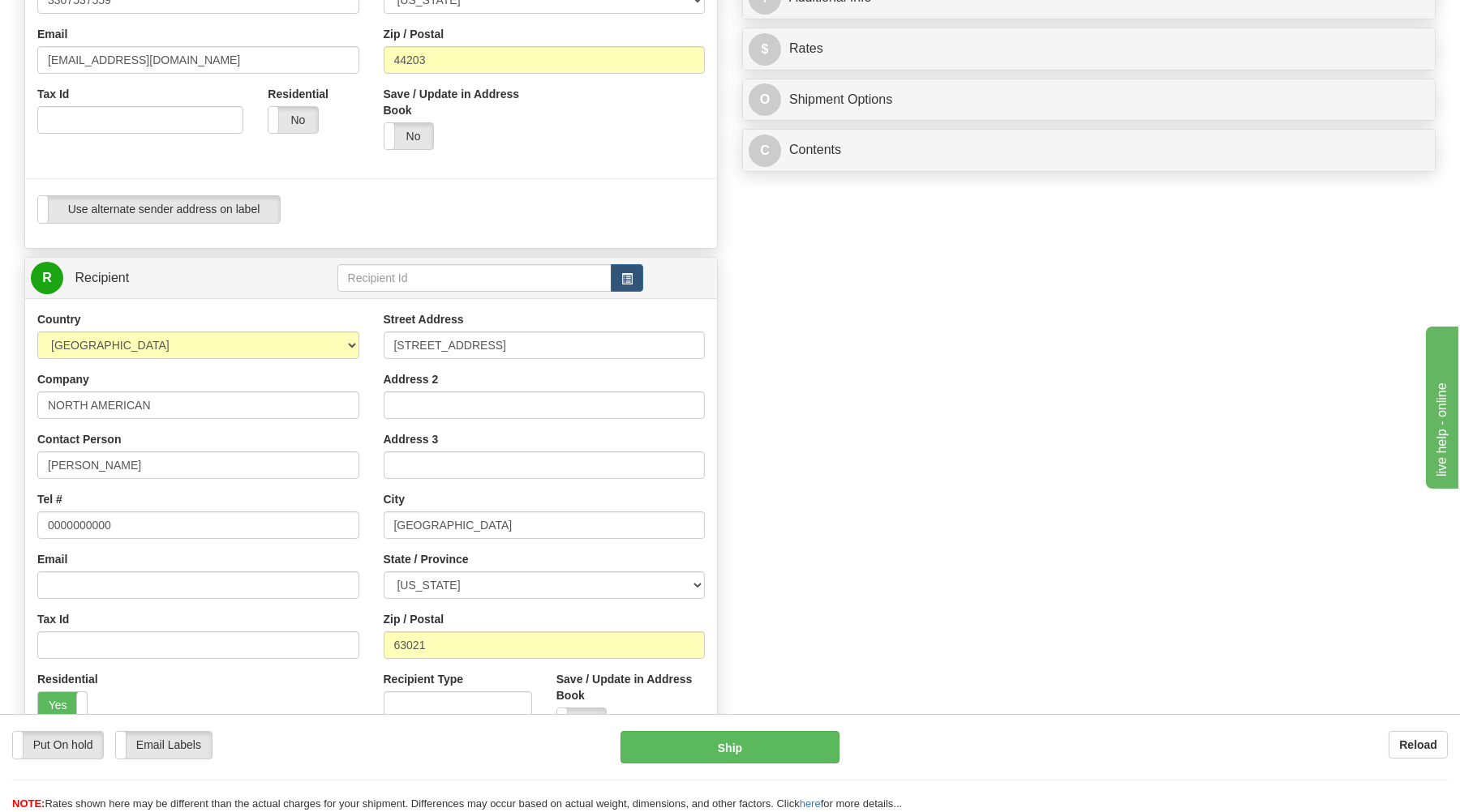
scroll to position [87, 0]
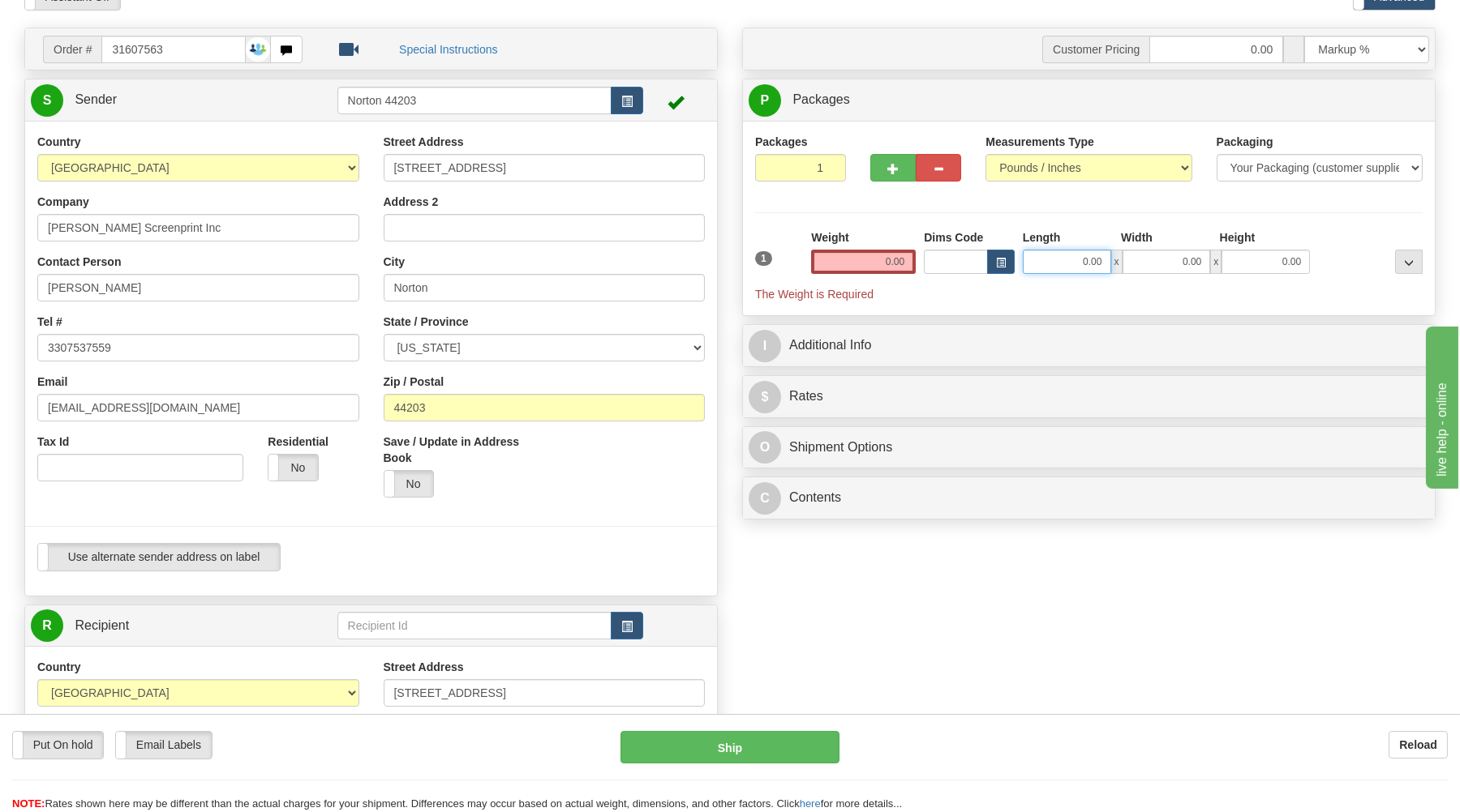
click at [1079, 262] on input "0.00" at bounding box center [1067, 262] width 88 height 25
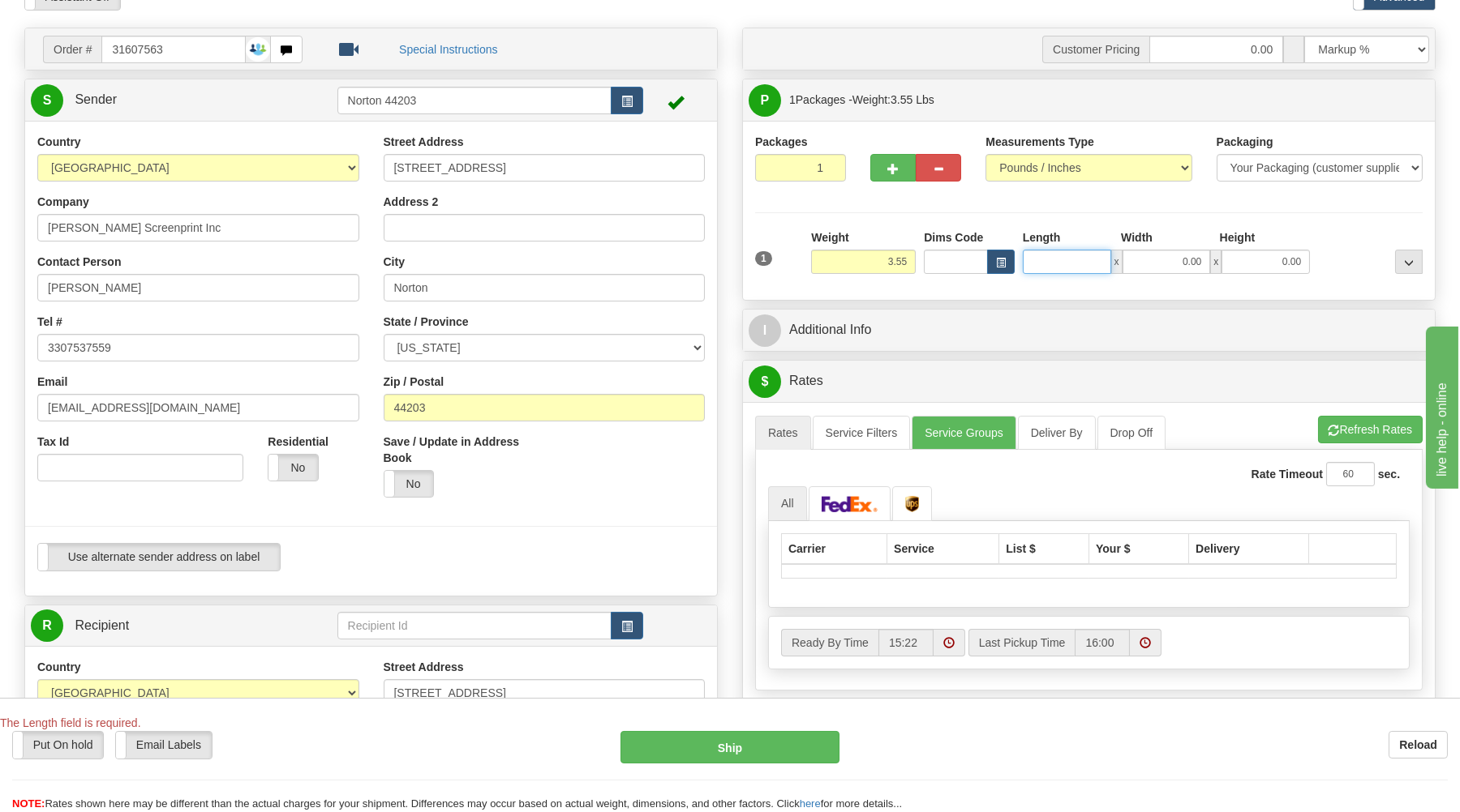
type input "2.90"
type input "40.00"
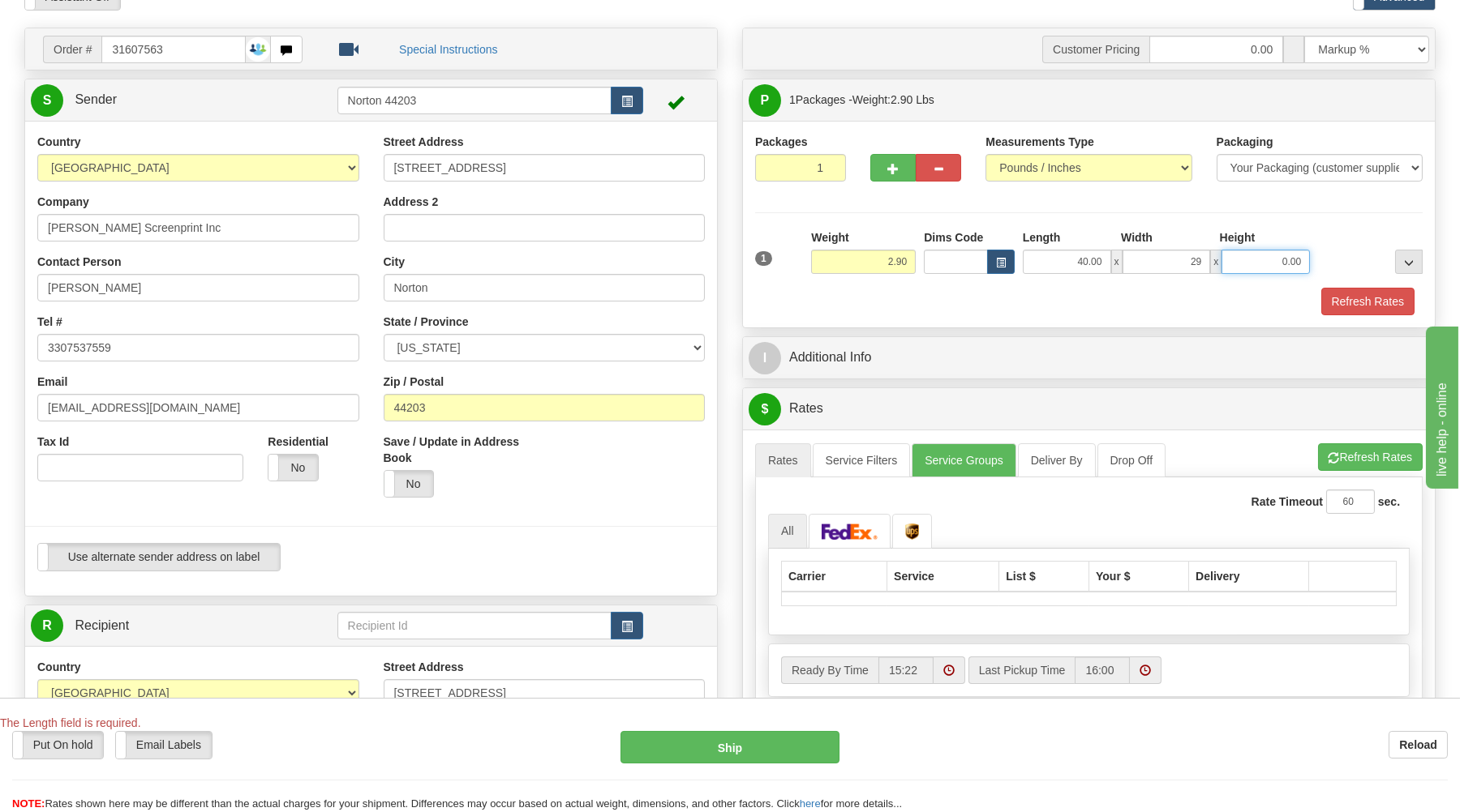
type input "29.00"
type input "1.00"
click at [981, 470] on link "Service Groups" at bounding box center [964, 460] width 104 height 34
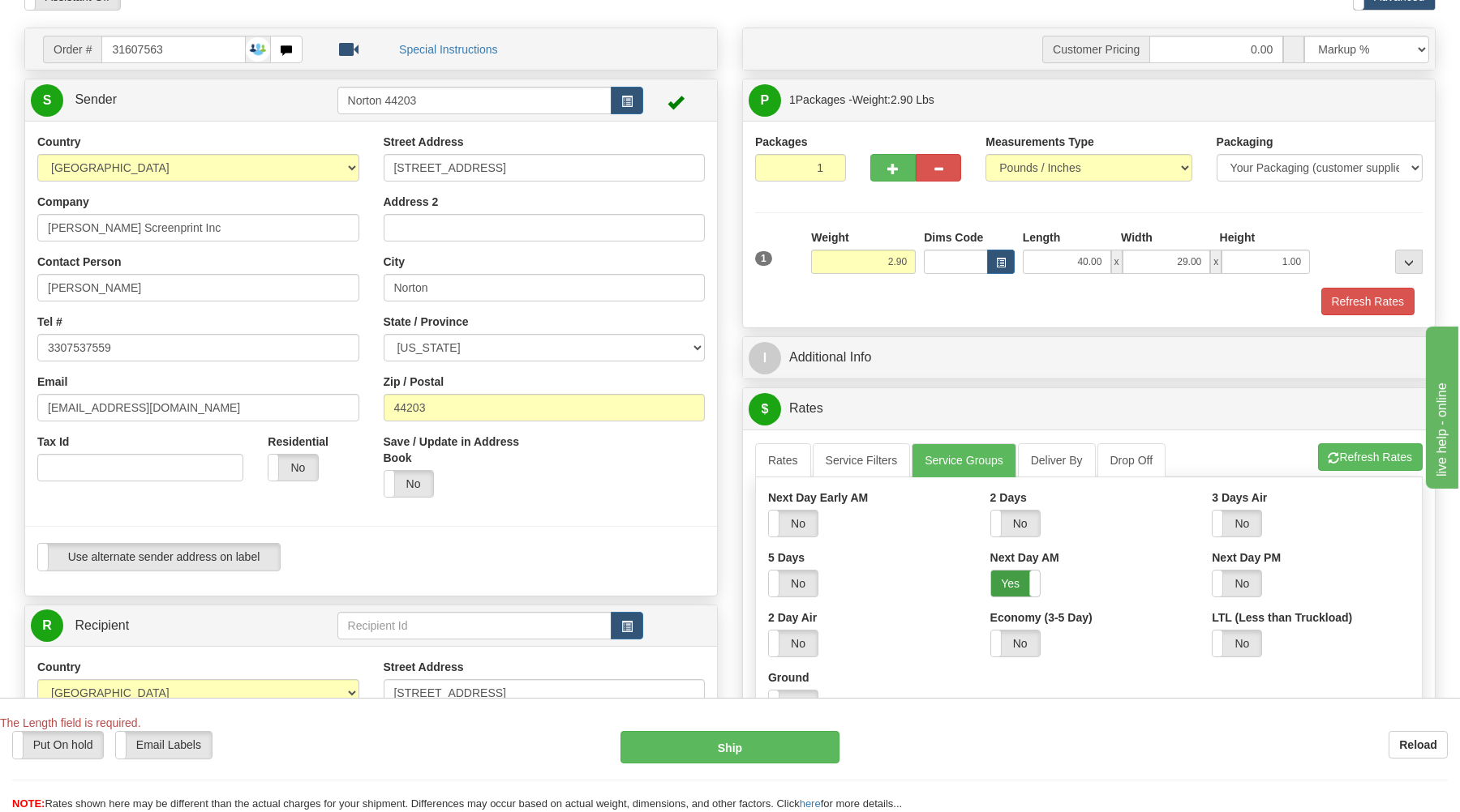
click at [1015, 582] on label "Yes" at bounding box center [1015, 583] width 48 height 26
click at [1346, 297] on button "Refresh Rates" at bounding box center [1368, 301] width 93 height 27
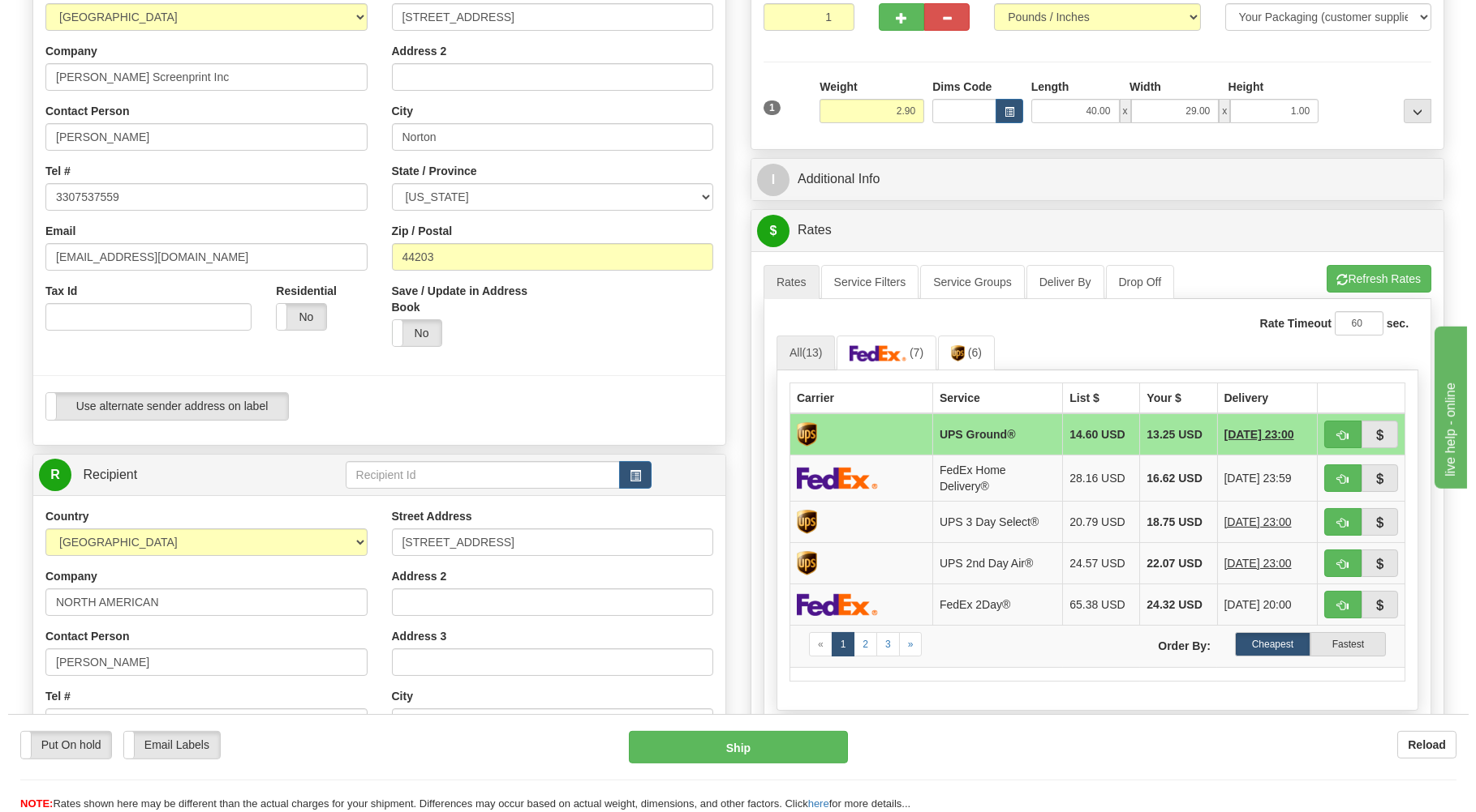
scroll to position [347, 0]
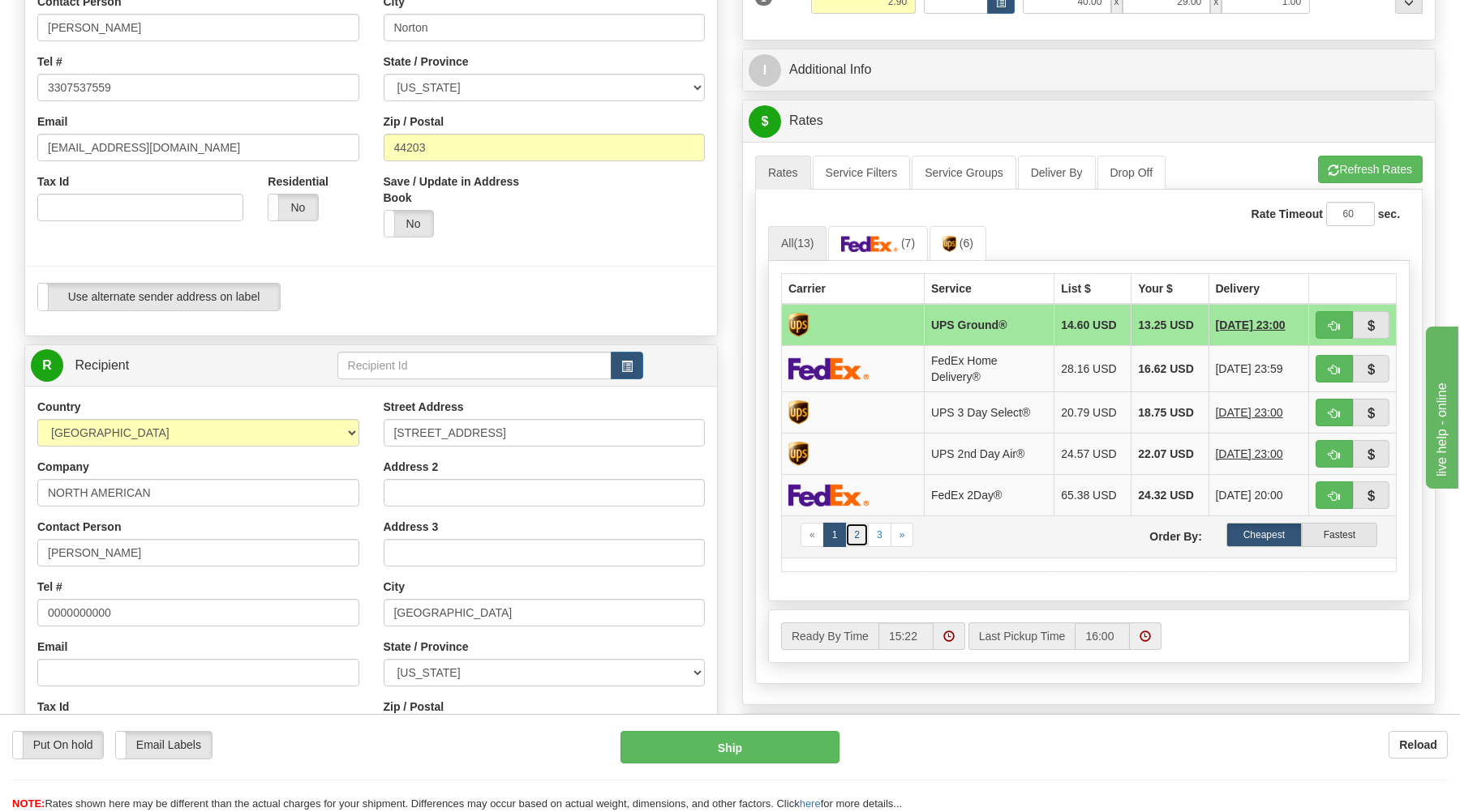
click at [857, 548] on link "2" at bounding box center [857, 535] width 24 height 25
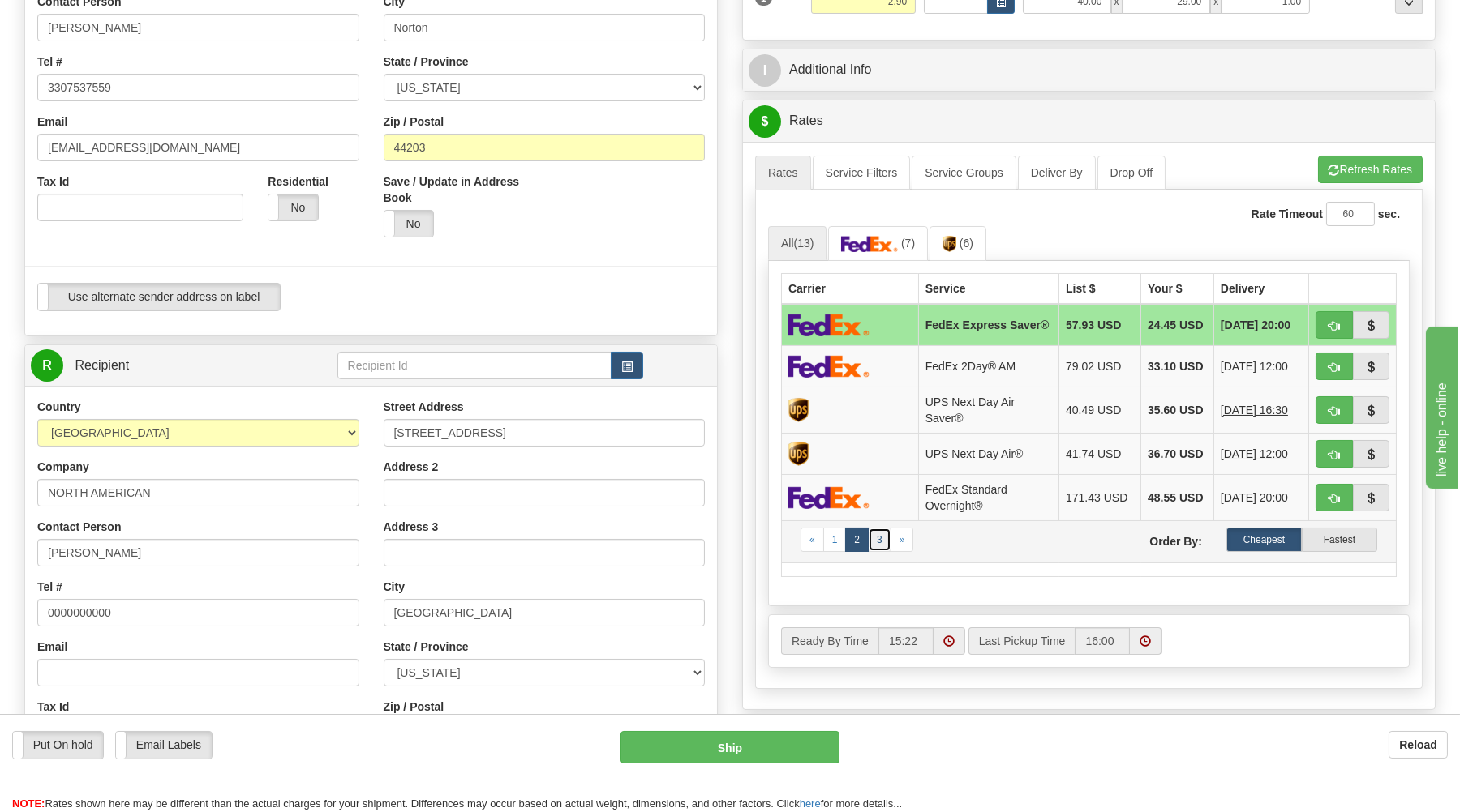
click at [878, 552] on link "3" at bounding box center [880, 540] width 24 height 25
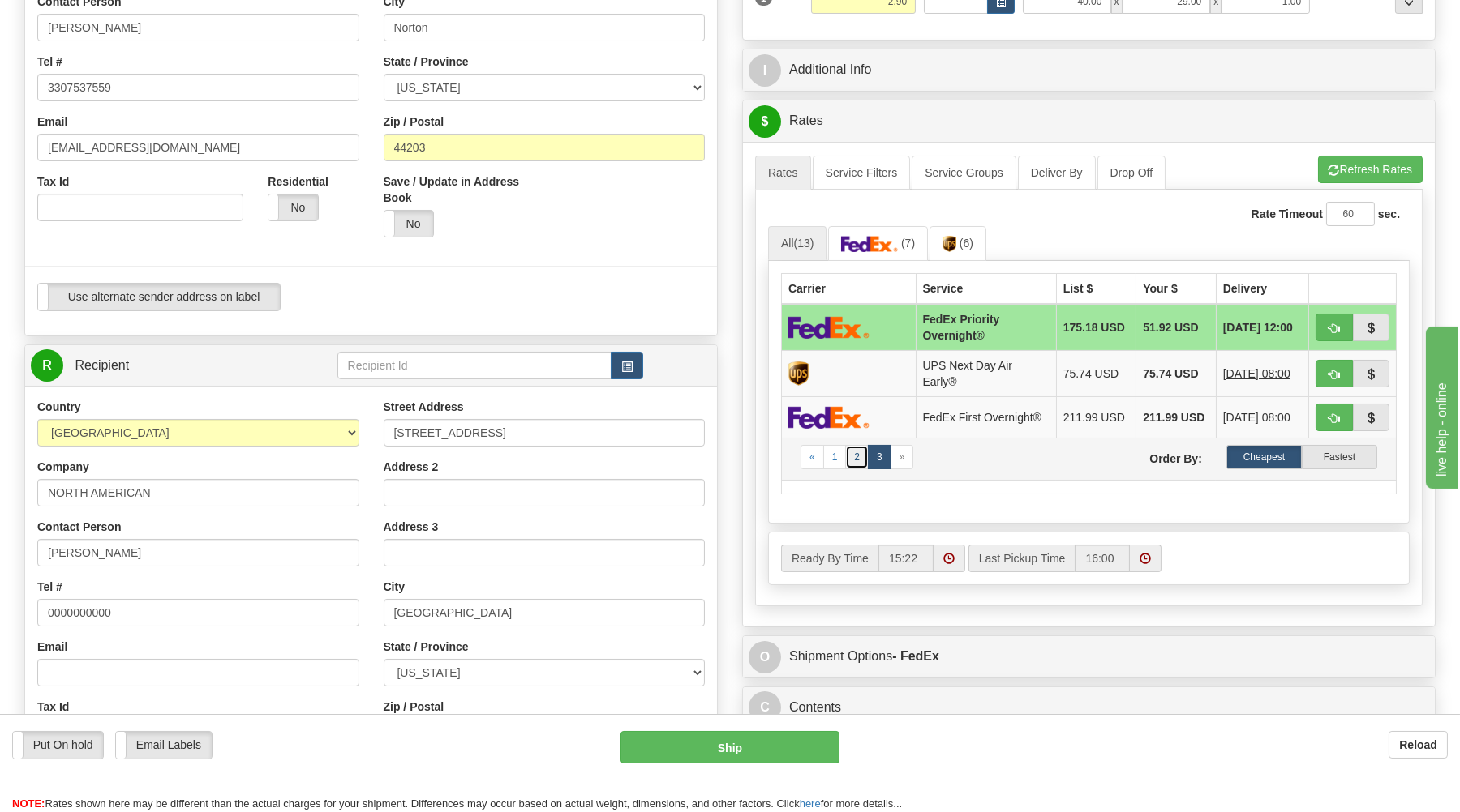
click at [859, 462] on link "2" at bounding box center [857, 458] width 24 height 25
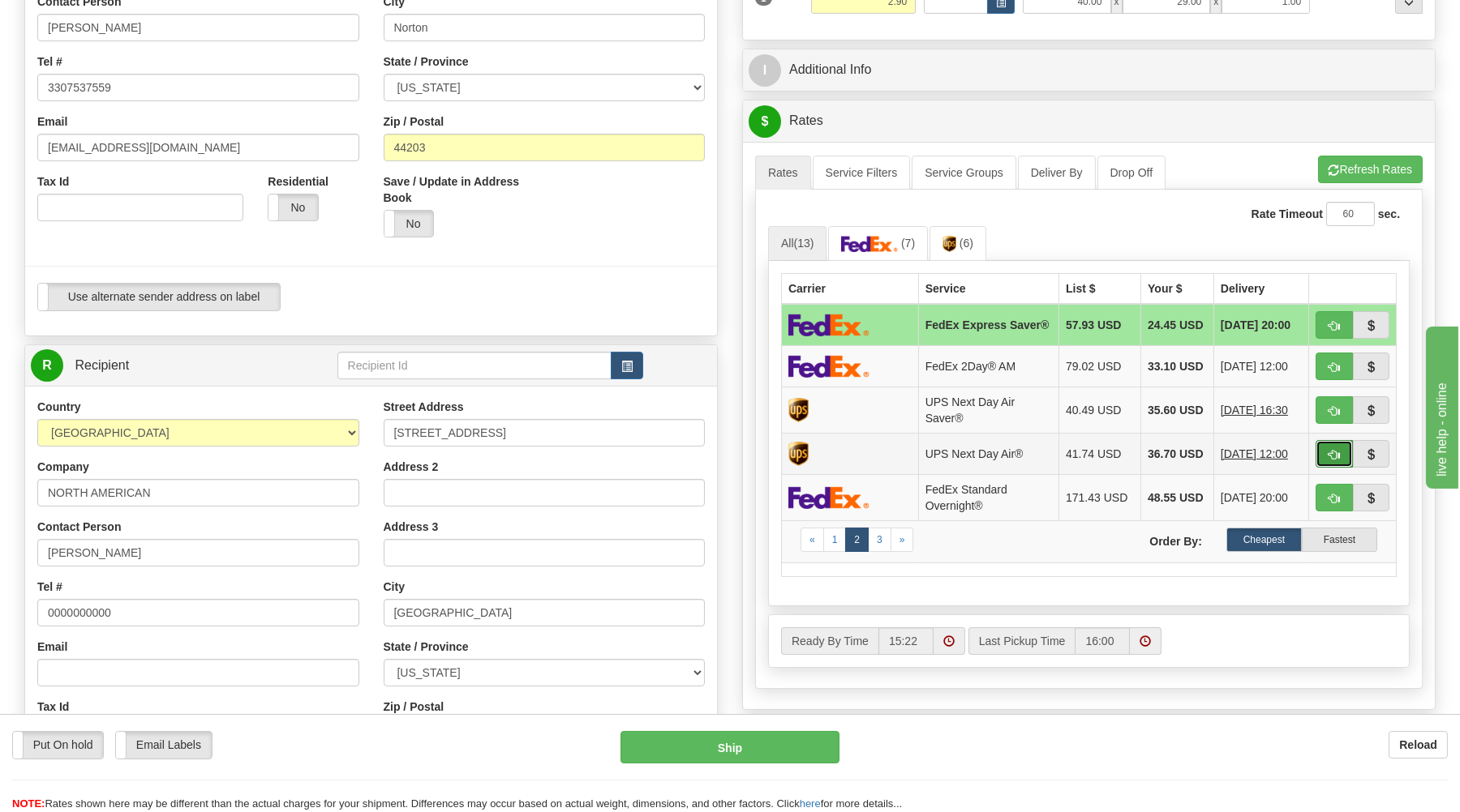
click at [1333, 460] on span "button" at bounding box center [1335, 455] width 11 height 10
type input "01"
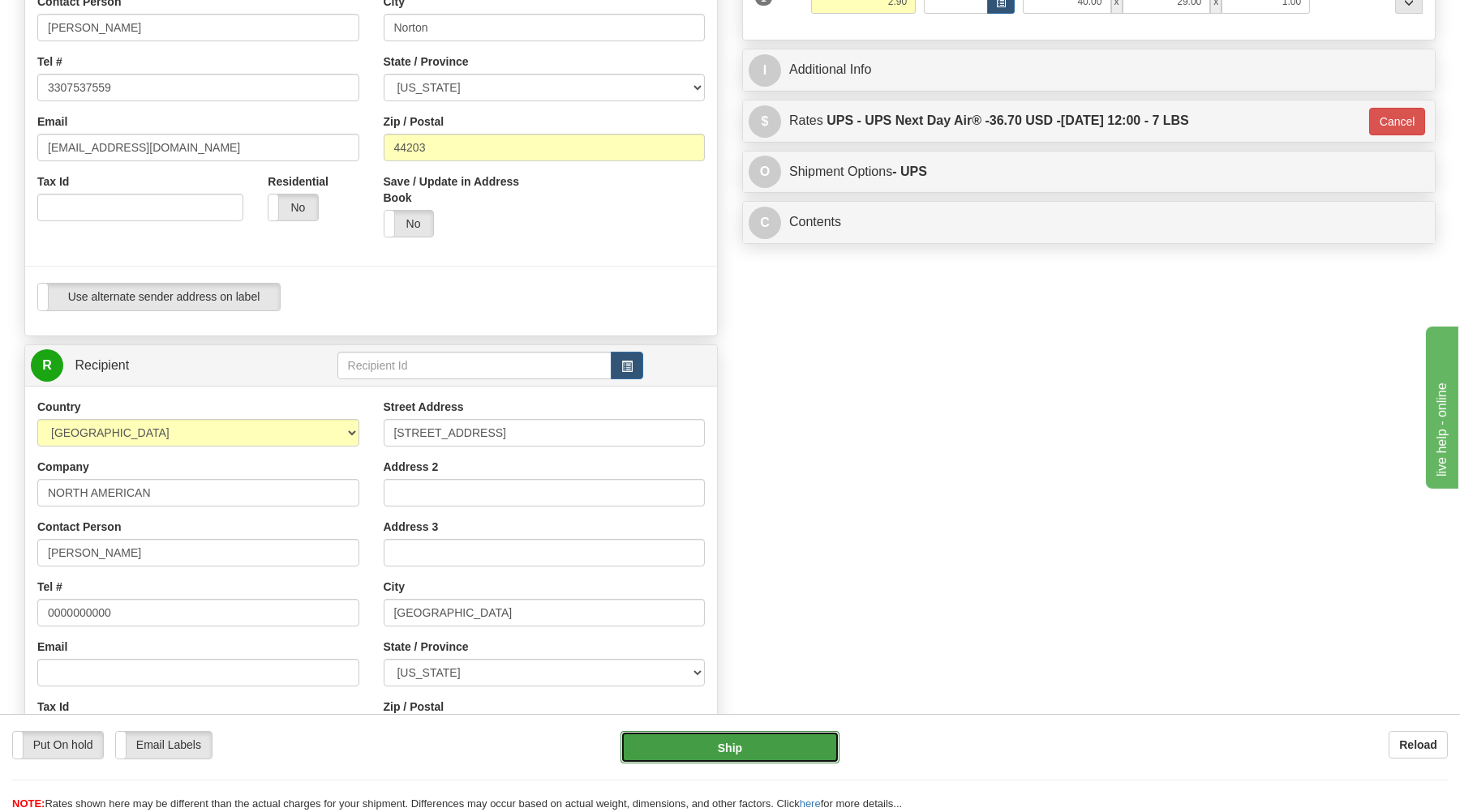
click at [789, 754] on button "Ship" at bounding box center [730, 748] width 219 height 32
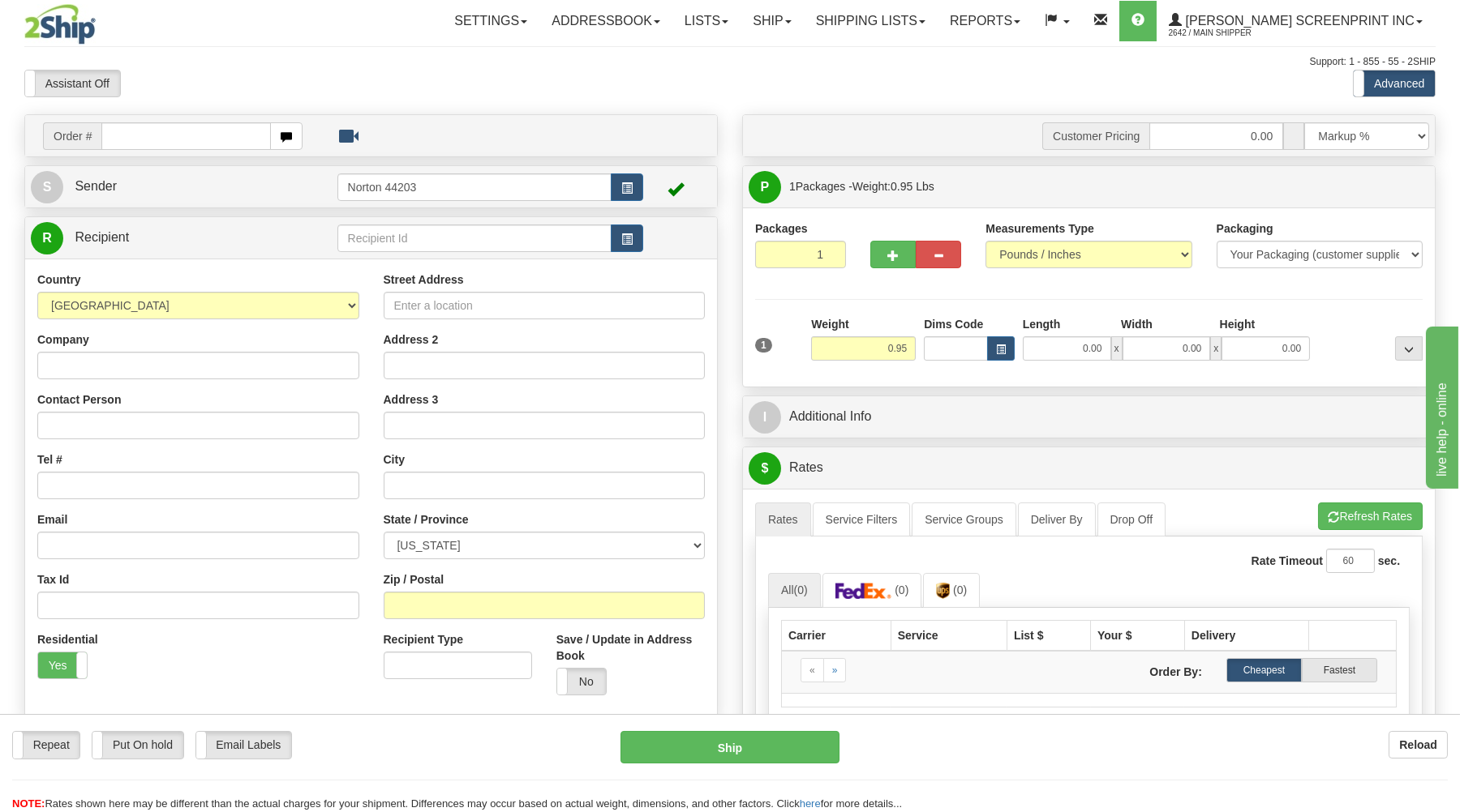
type input "0.00"
